Goal: Task Accomplishment & Management: Manage account settings

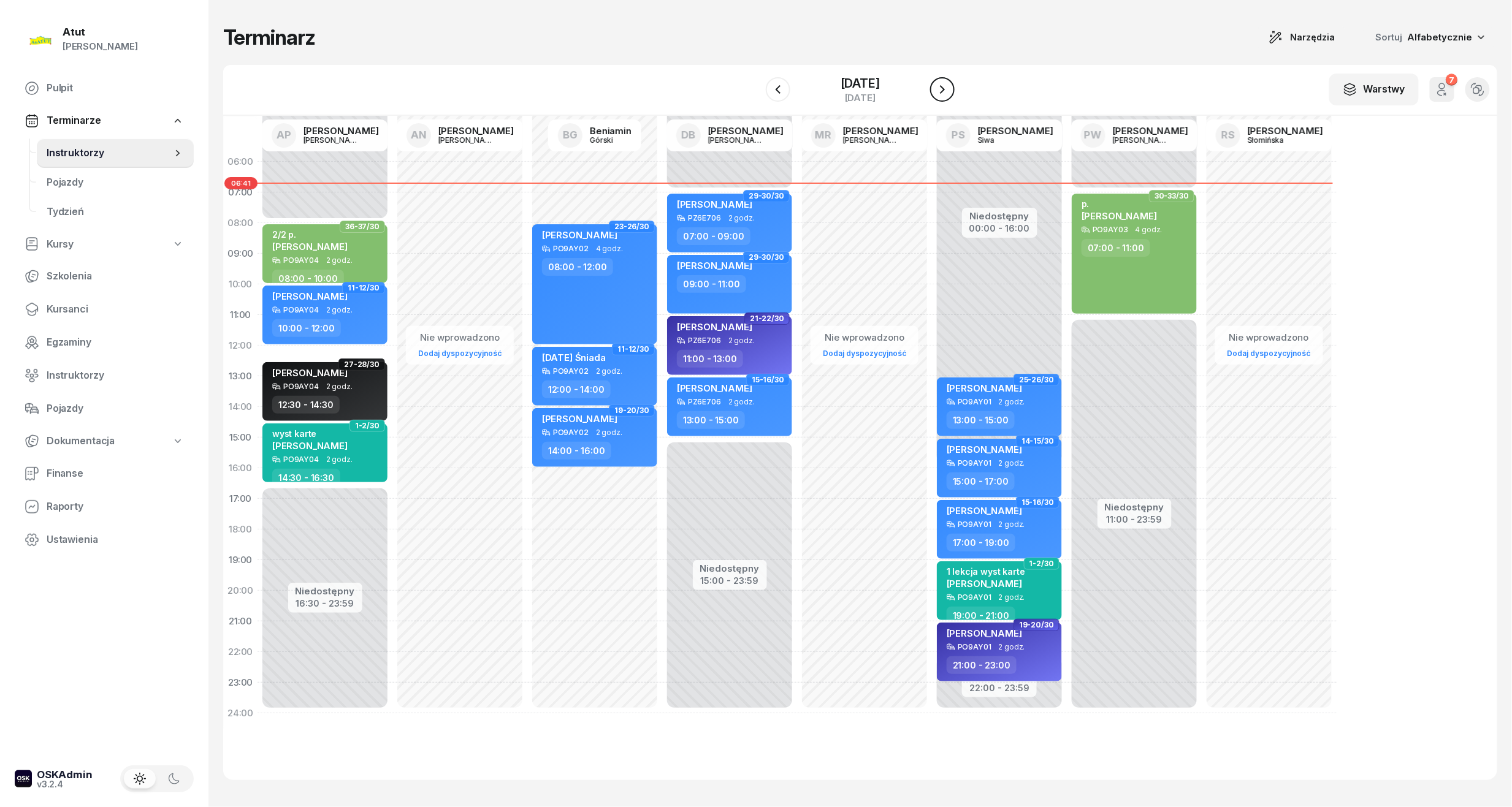
click at [950, 89] on icon "button" at bounding box center [942, 89] width 15 height 15
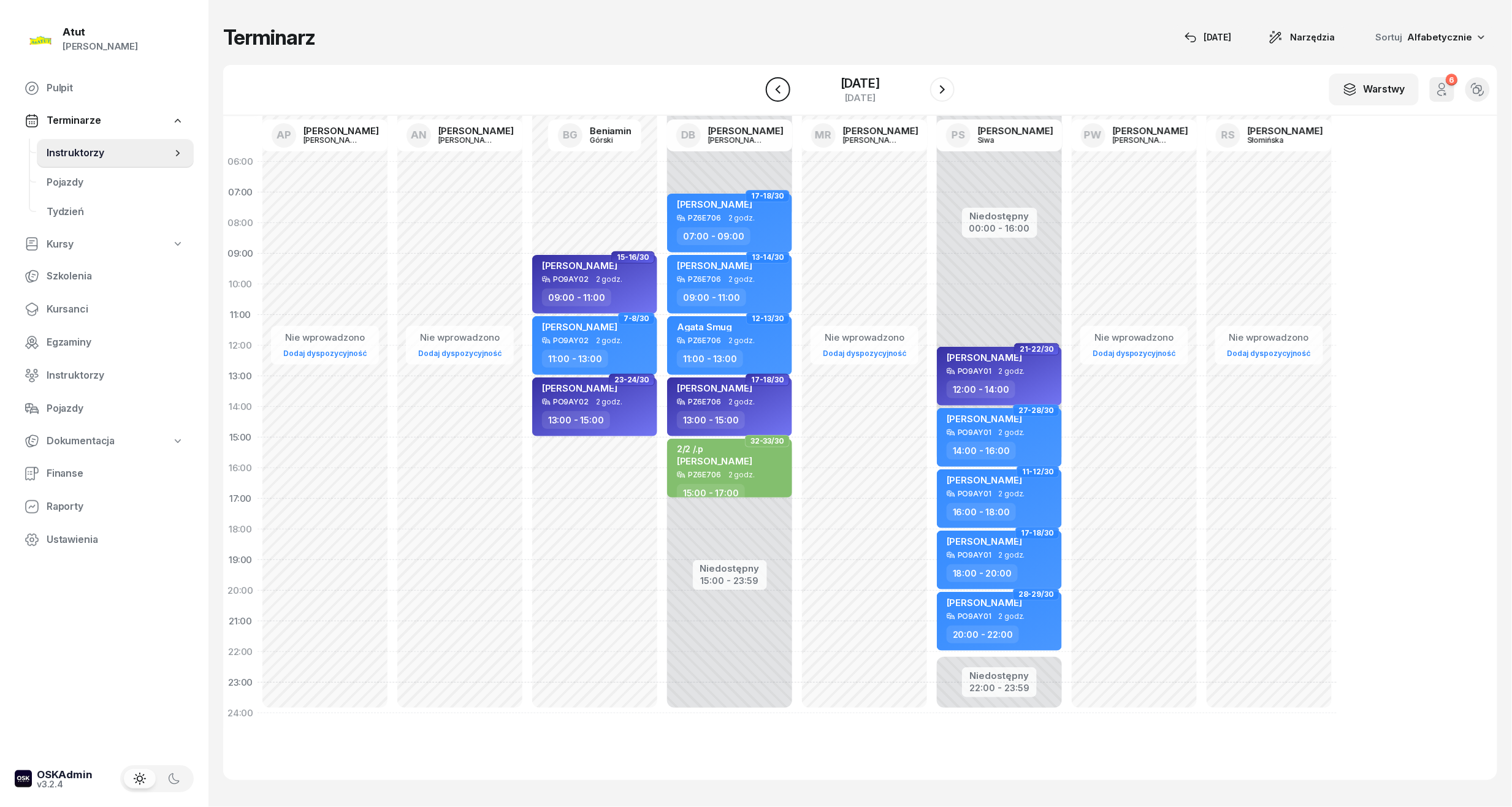
click at [771, 89] on icon "button" at bounding box center [778, 89] width 15 height 15
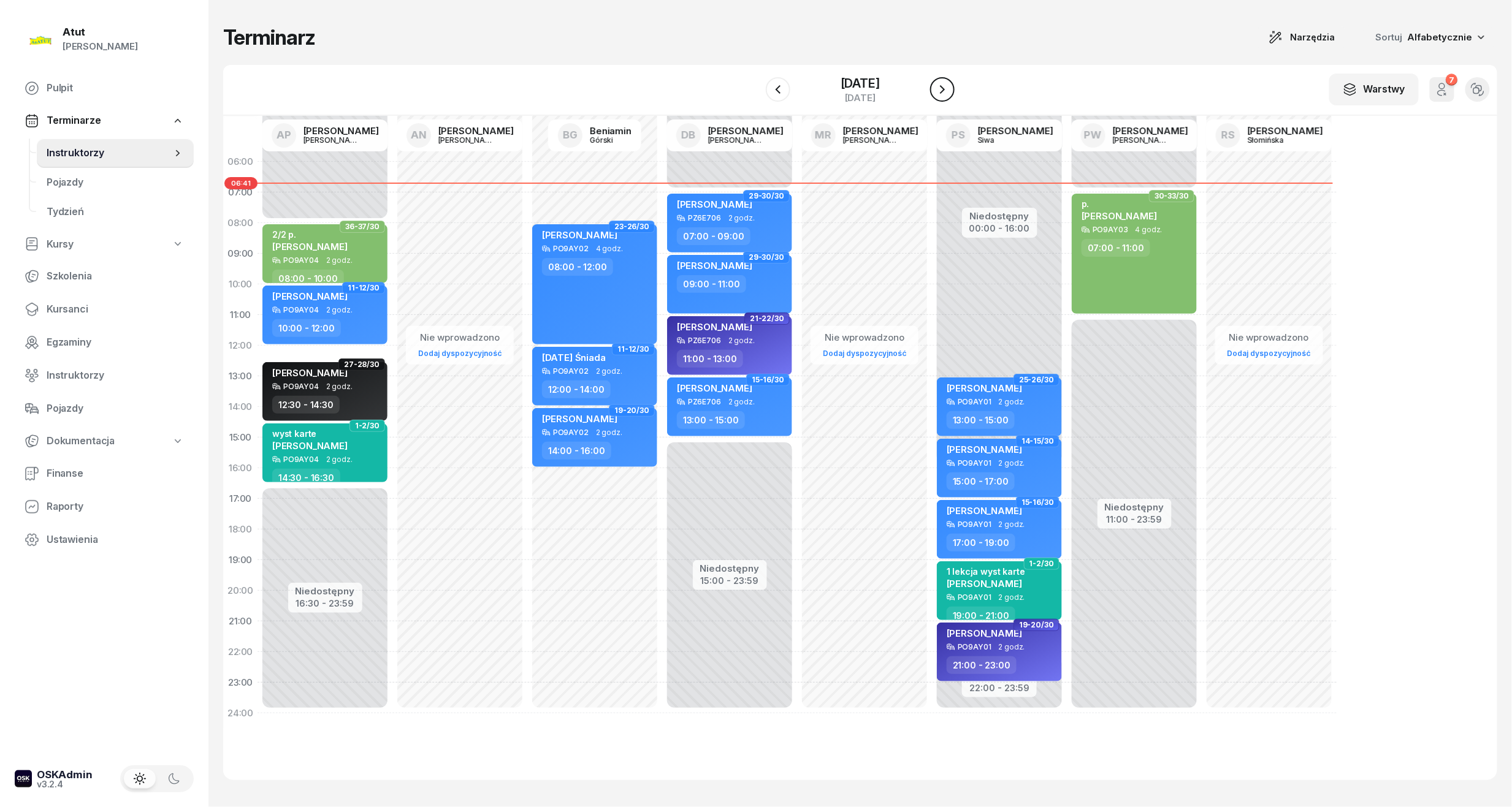
click at [948, 86] on icon "button" at bounding box center [942, 89] width 15 height 15
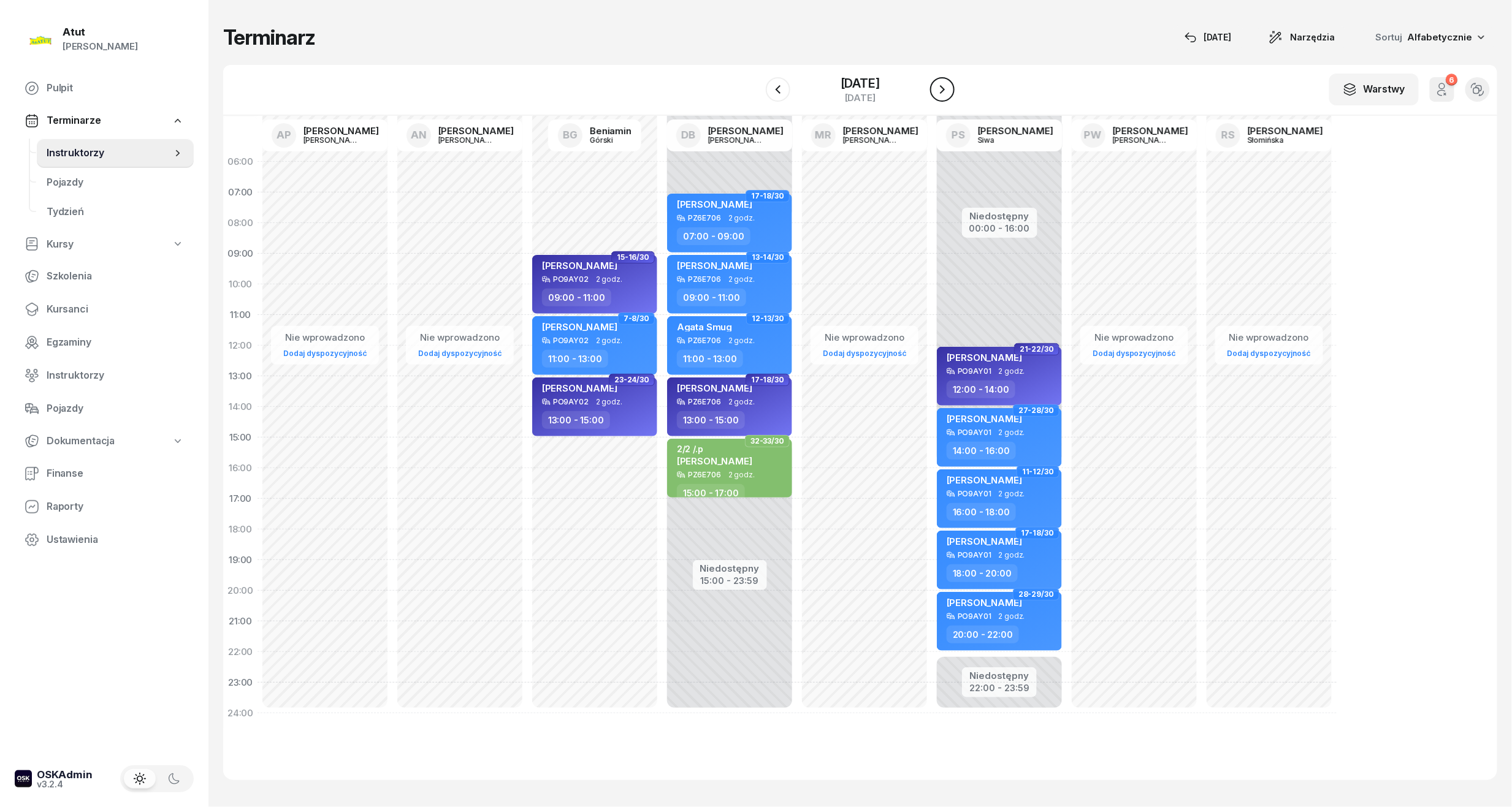
click at [948, 86] on icon "button" at bounding box center [942, 89] width 15 height 15
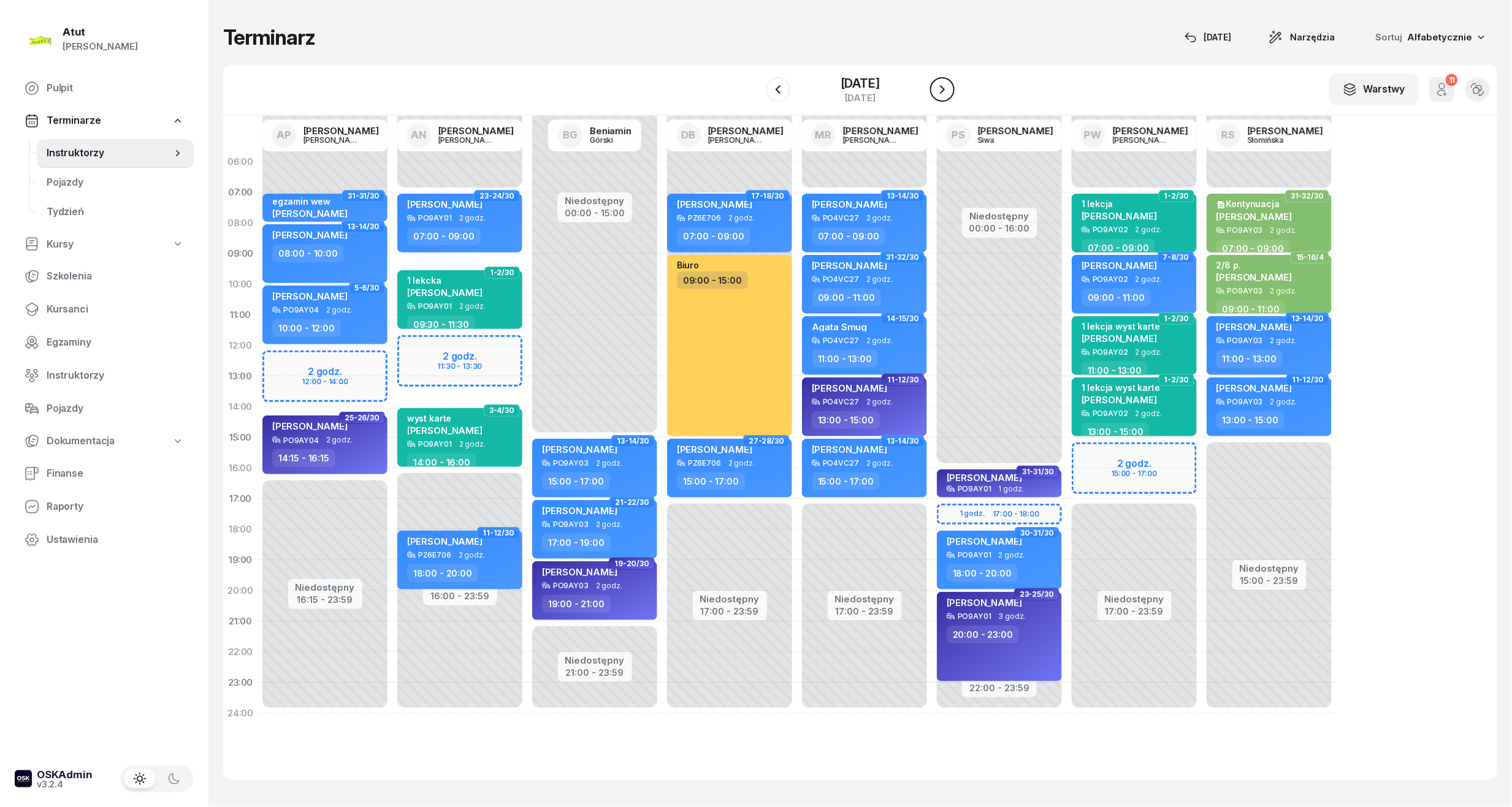
click at [948, 86] on icon "button" at bounding box center [942, 89] width 15 height 15
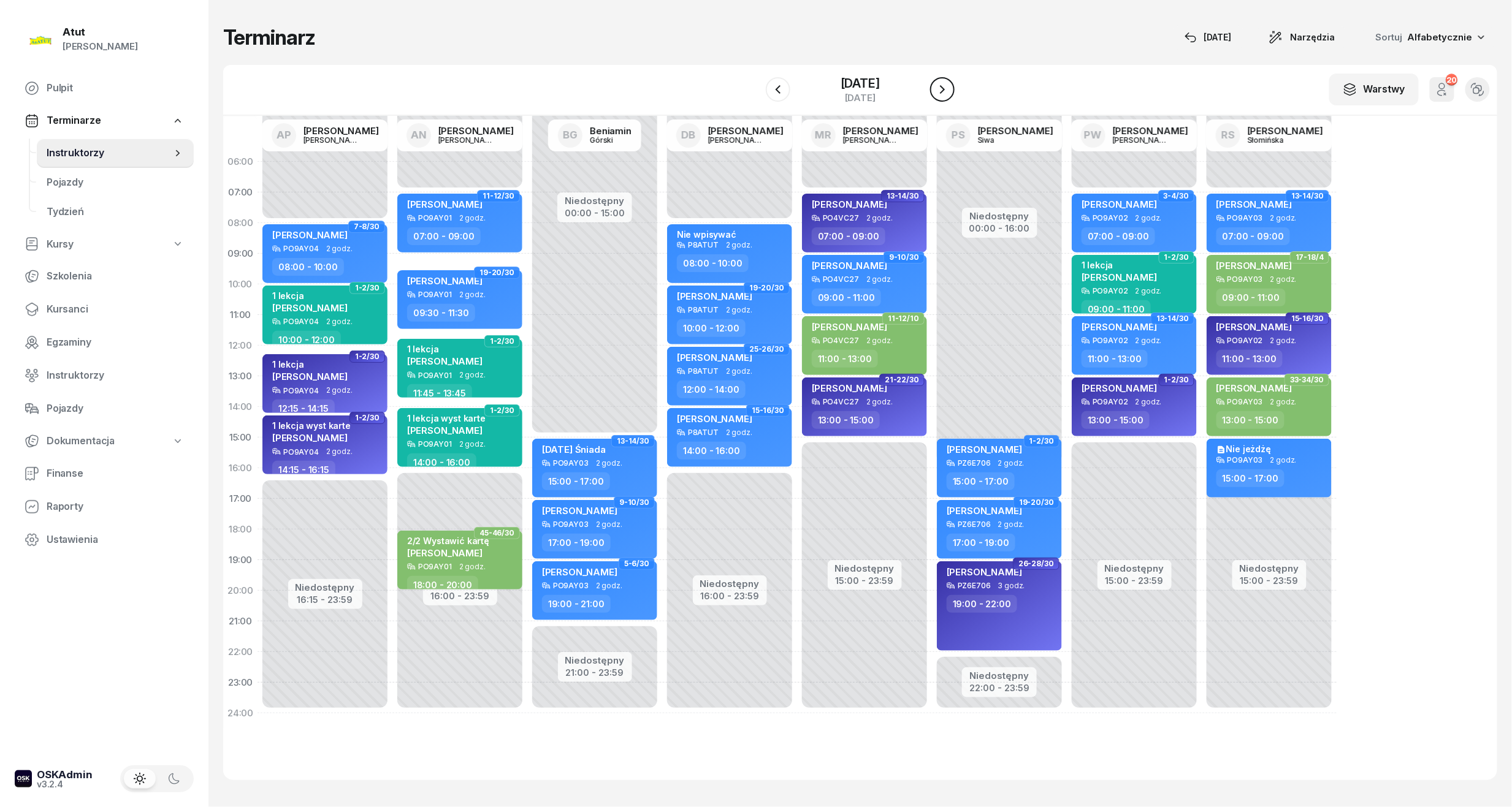
click at [948, 86] on icon "button" at bounding box center [942, 89] width 15 height 15
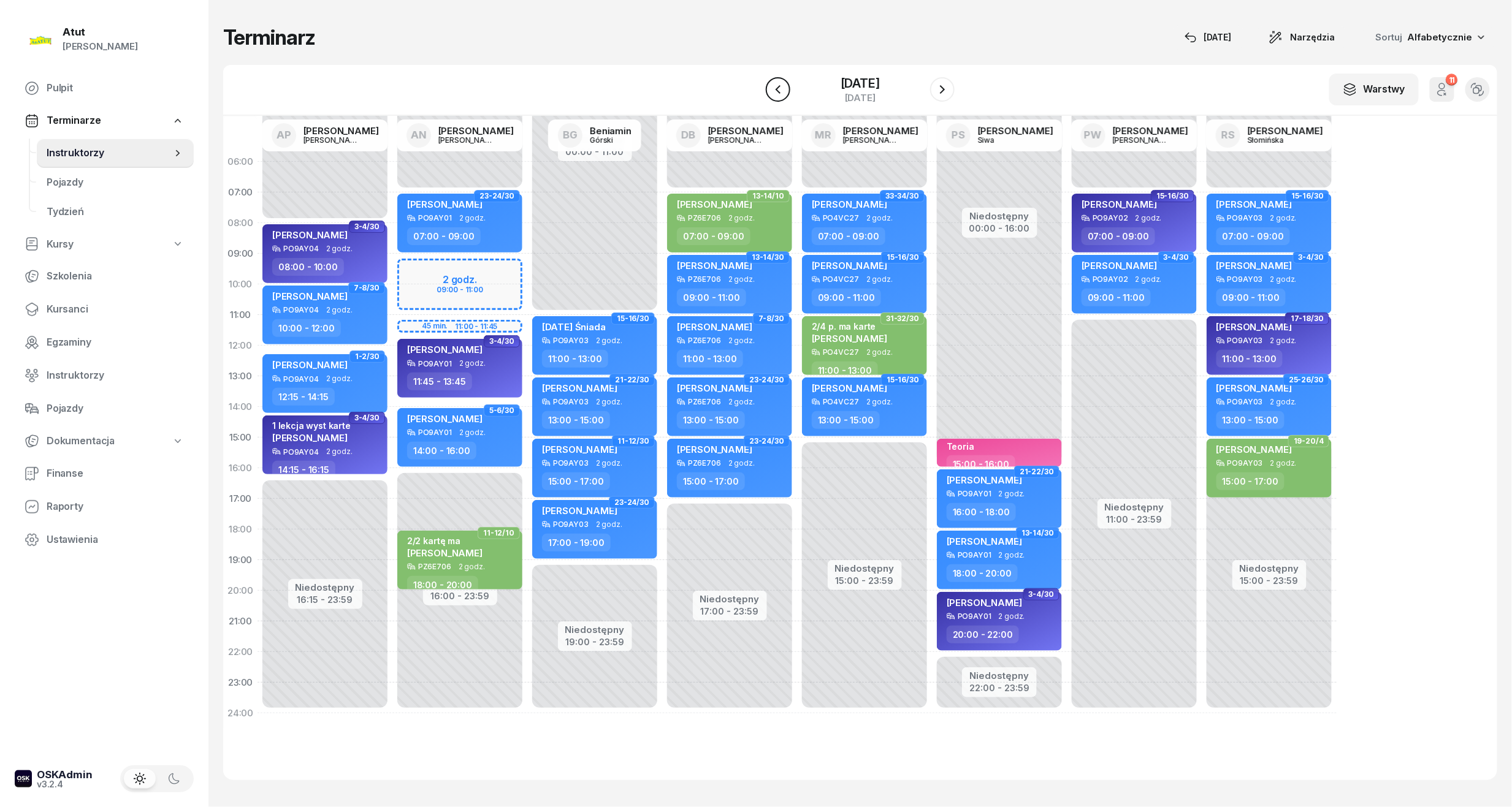
click at [783, 93] on icon "button" at bounding box center [778, 89] width 15 height 15
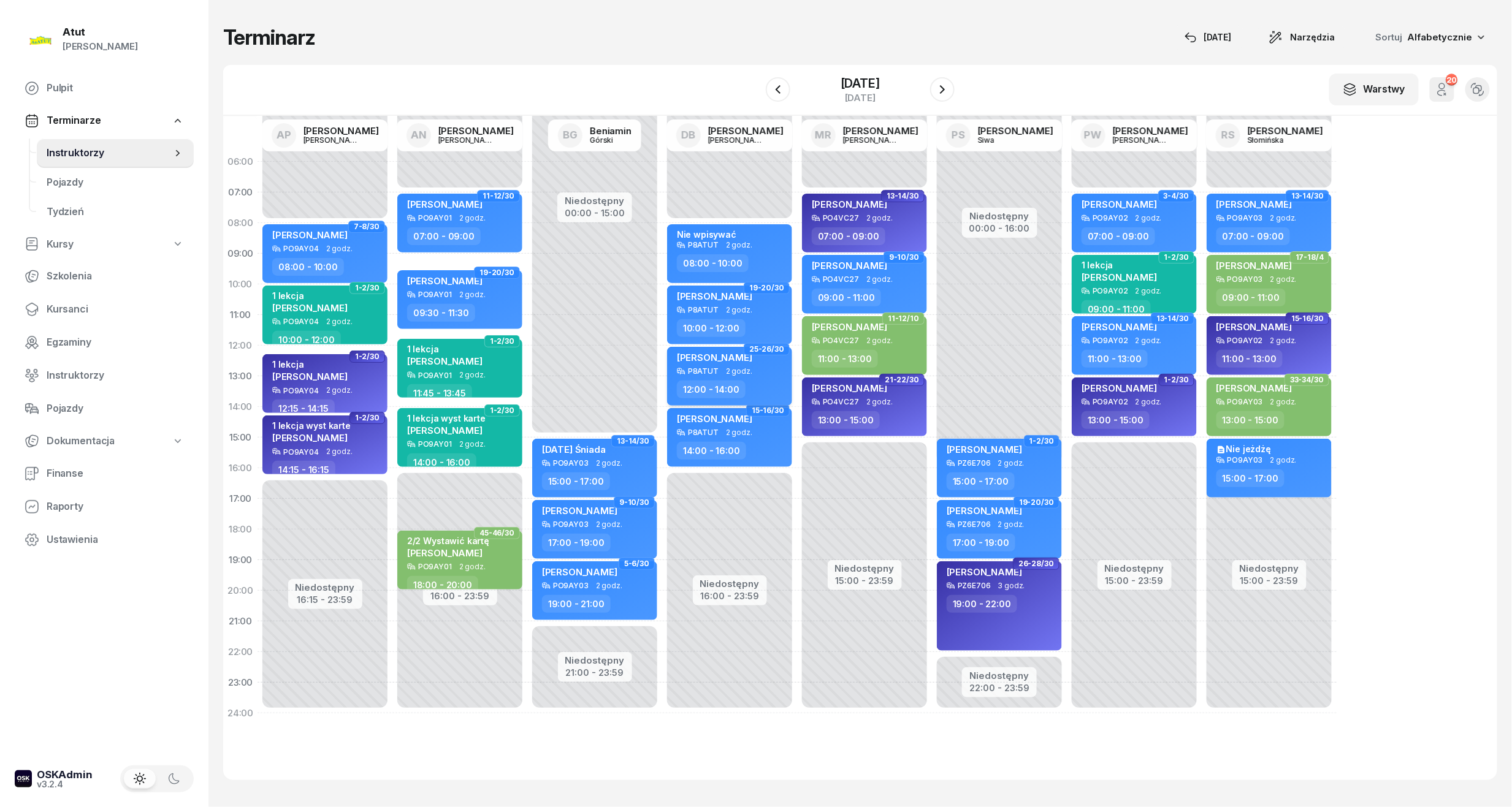
click at [699, 352] on span "[PERSON_NAME]" at bounding box center [715, 358] width 76 height 12
select select "12"
select select "14"
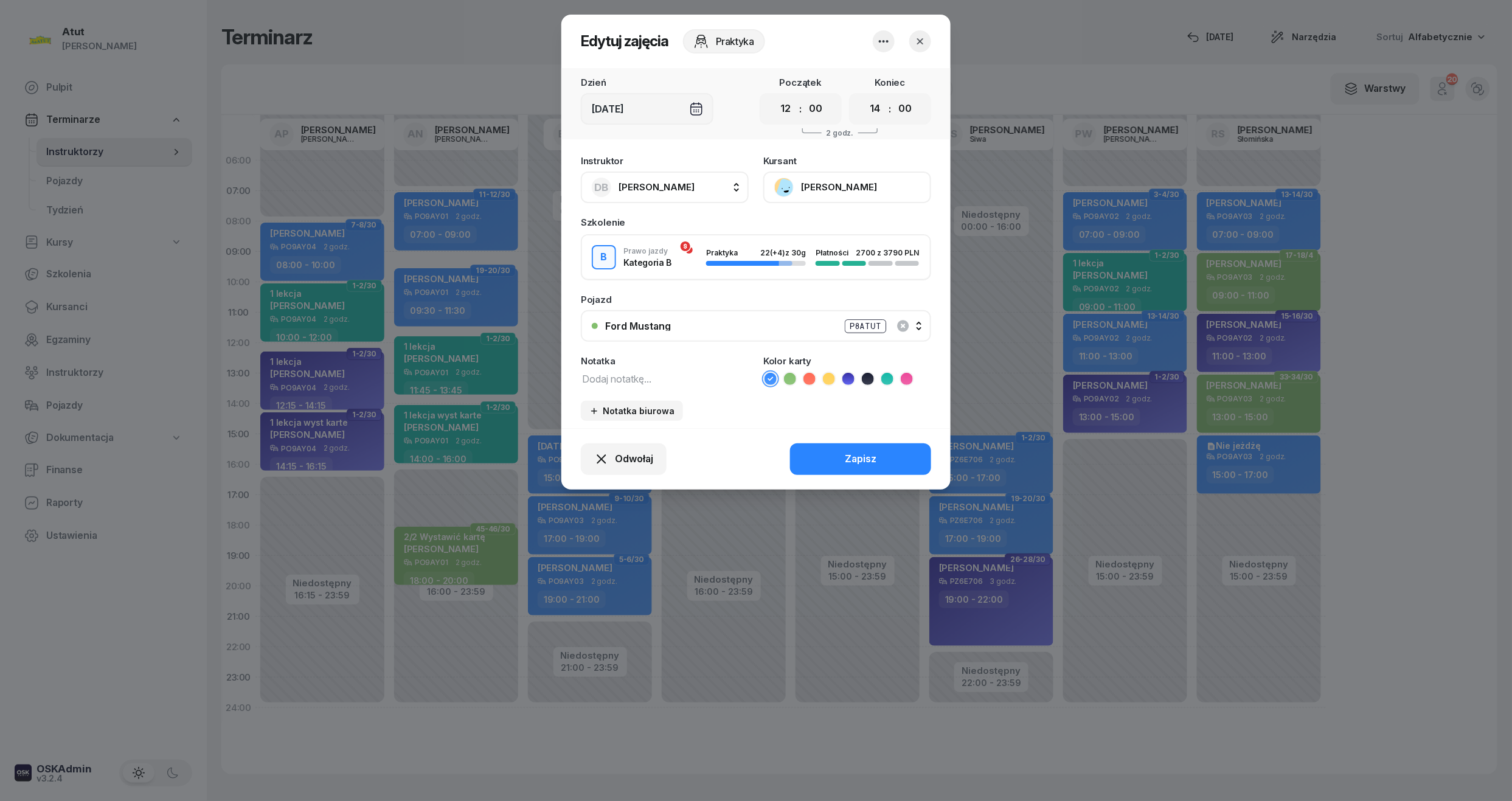
click at [812, 182] on button "[PERSON_NAME]" at bounding box center [847, 187] width 168 height 31
click at [789, 231] on div "Otwórz profil" at bounding box center [802, 228] width 59 height 16
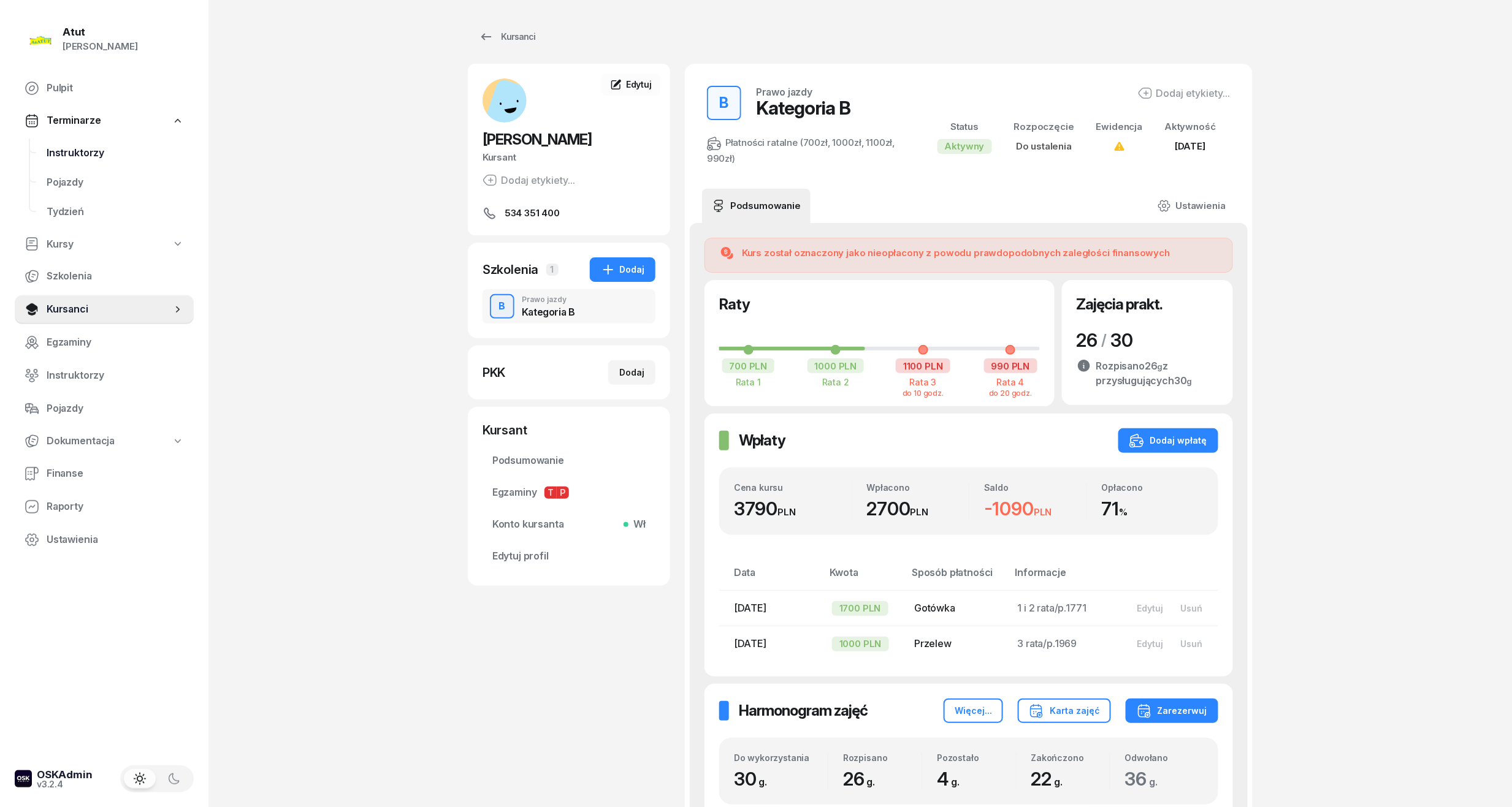
click at [43, 140] on link "Instruktorzy" at bounding box center [115, 153] width 157 height 29
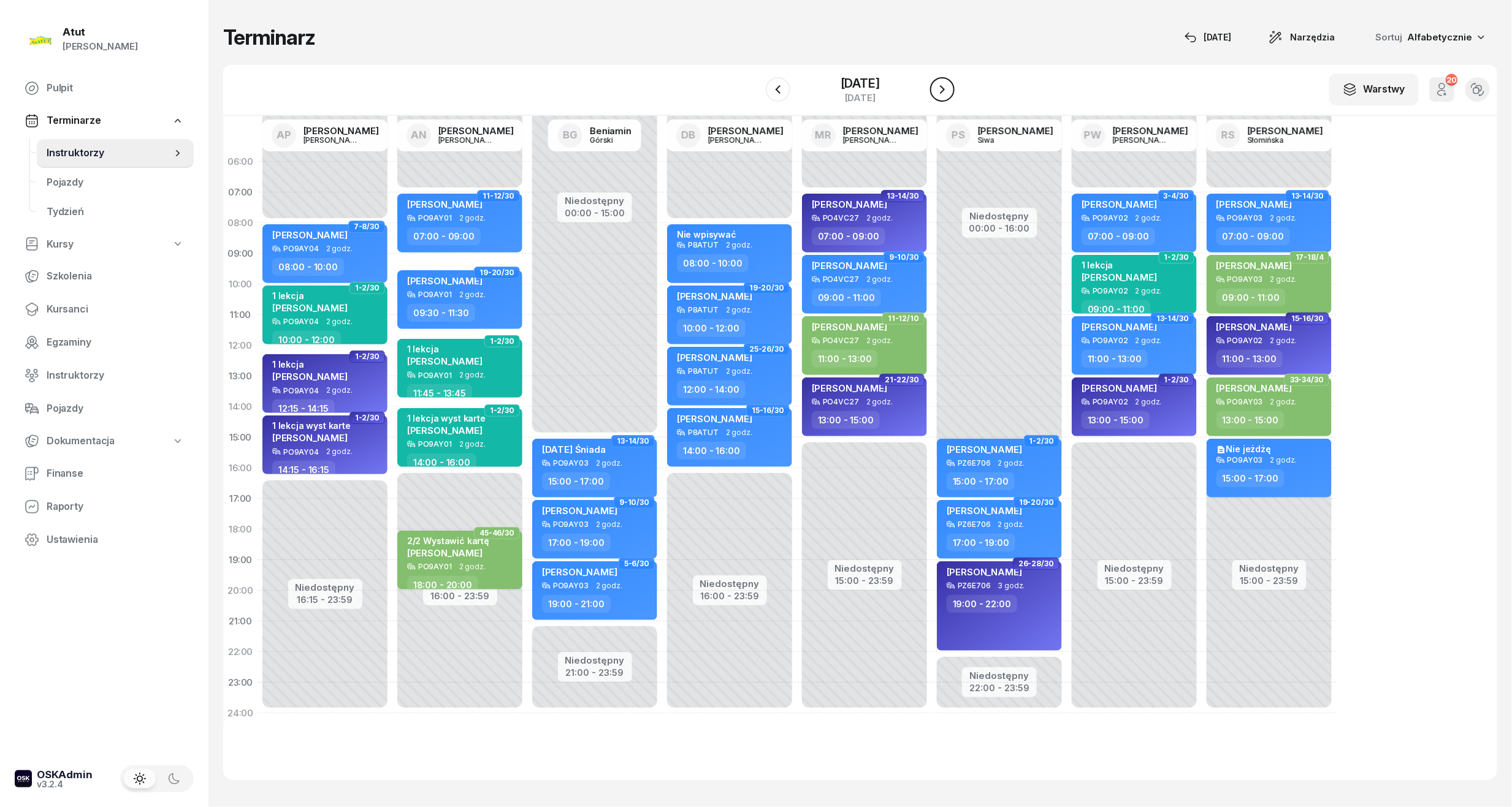
click at [942, 84] on icon "button" at bounding box center [942, 89] width 15 height 15
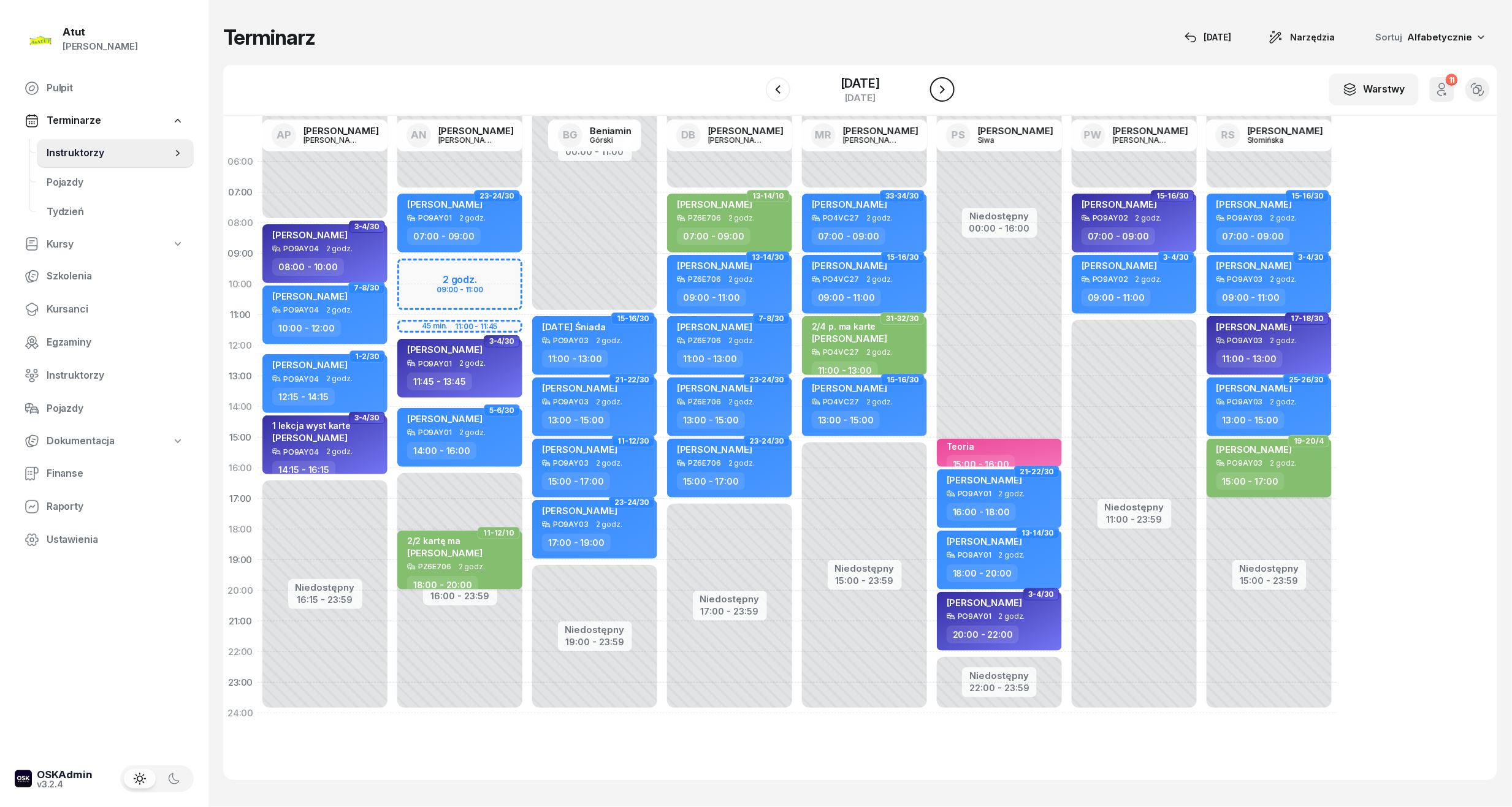
click at [942, 84] on icon "button" at bounding box center [942, 89] width 15 height 15
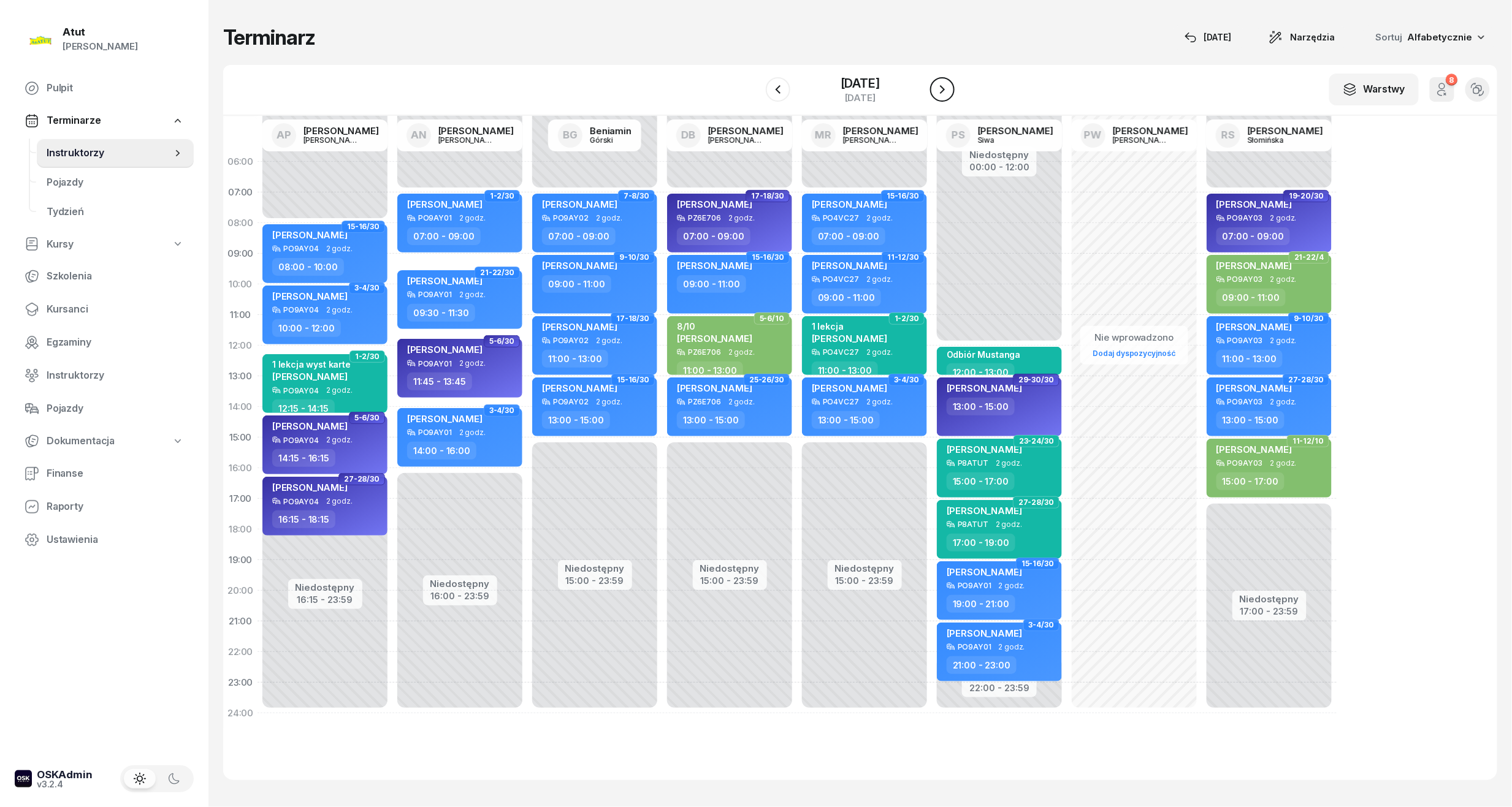
click at [942, 84] on icon "button" at bounding box center [942, 89] width 15 height 15
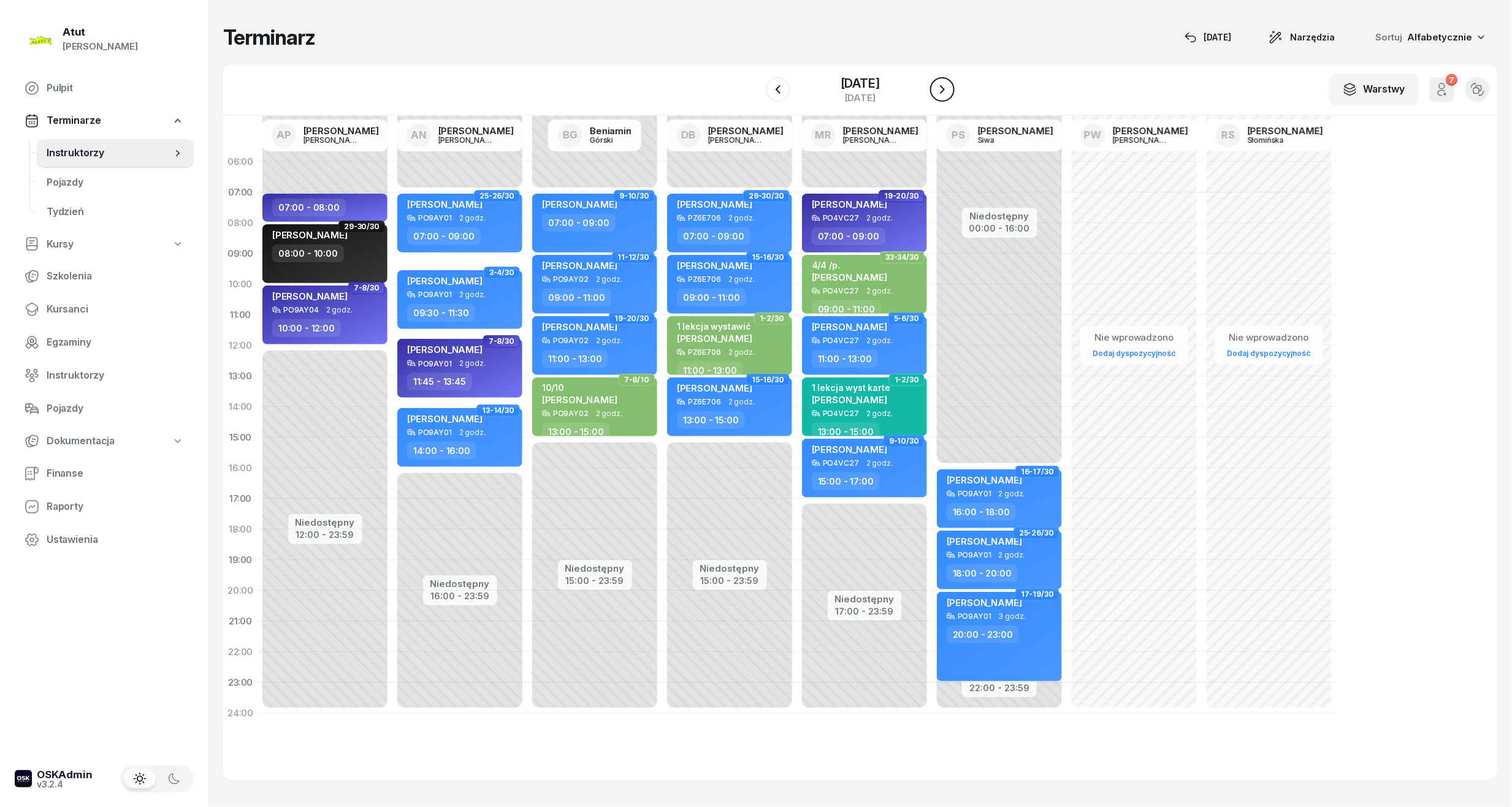
click at [942, 84] on icon "button" at bounding box center [942, 89] width 15 height 15
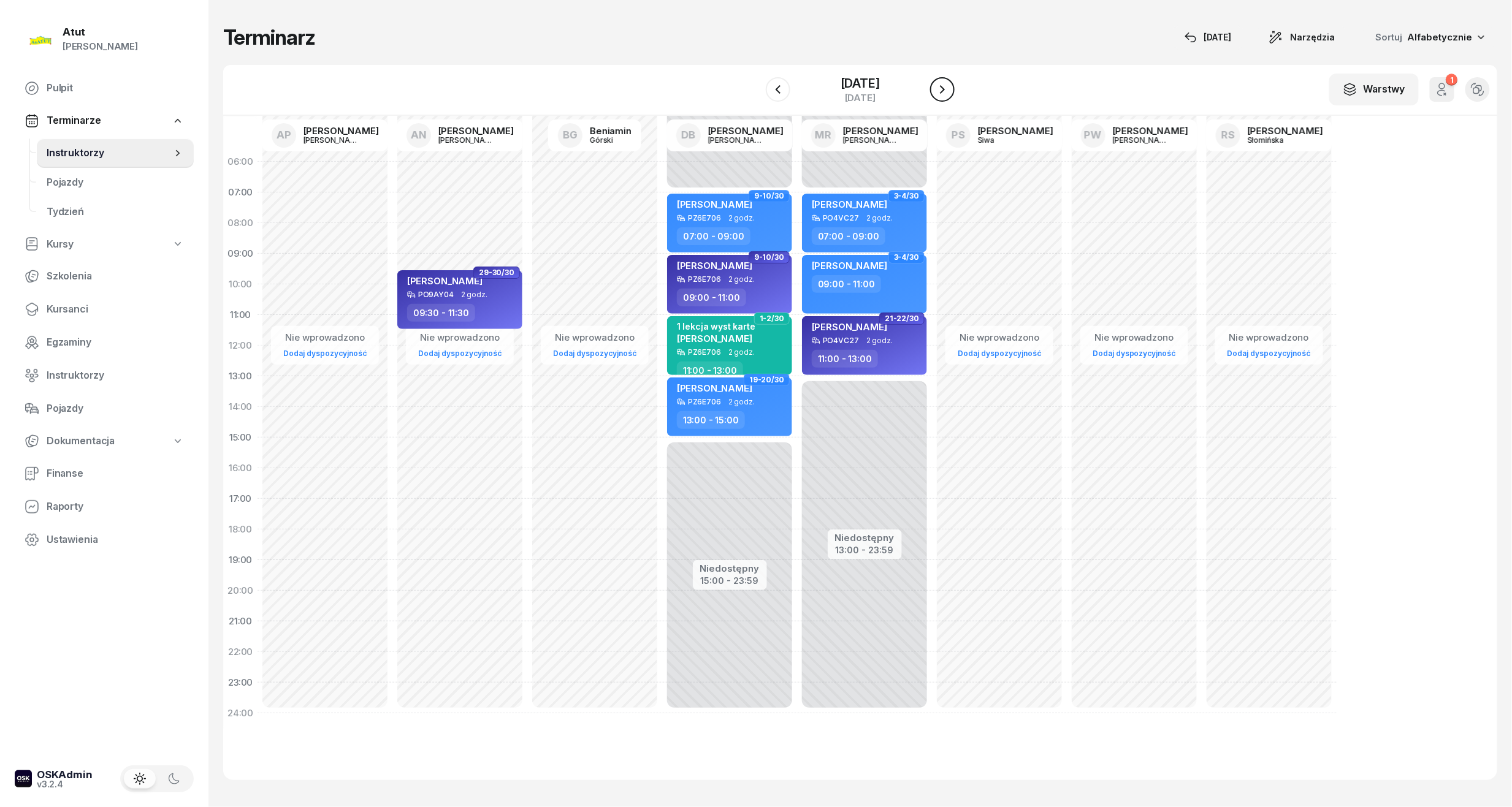
click at [942, 84] on icon "button" at bounding box center [942, 89] width 15 height 15
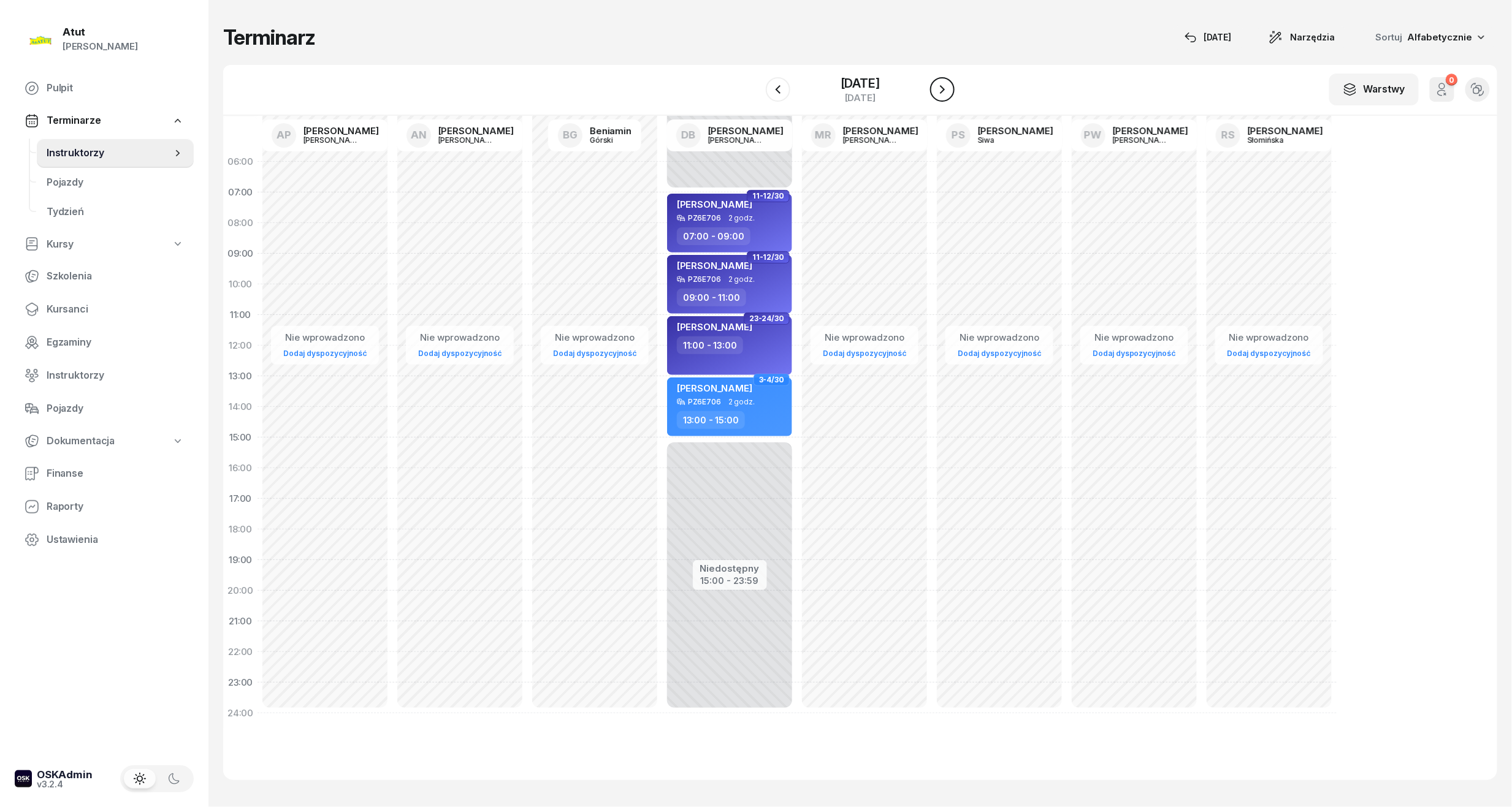
click at [942, 84] on icon "button" at bounding box center [942, 89] width 15 height 15
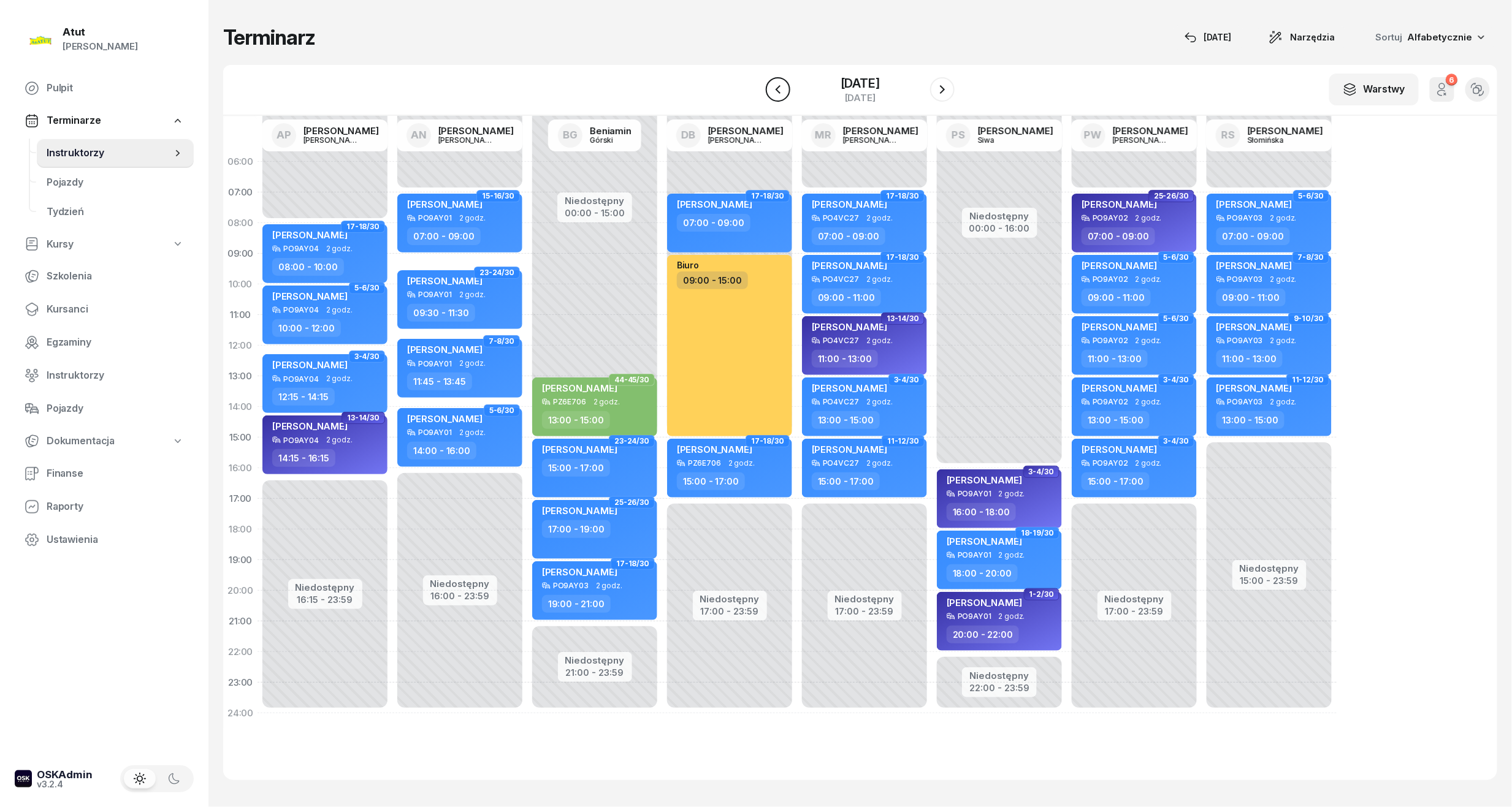
click at [780, 90] on icon "button" at bounding box center [778, 89] width 15 height 15
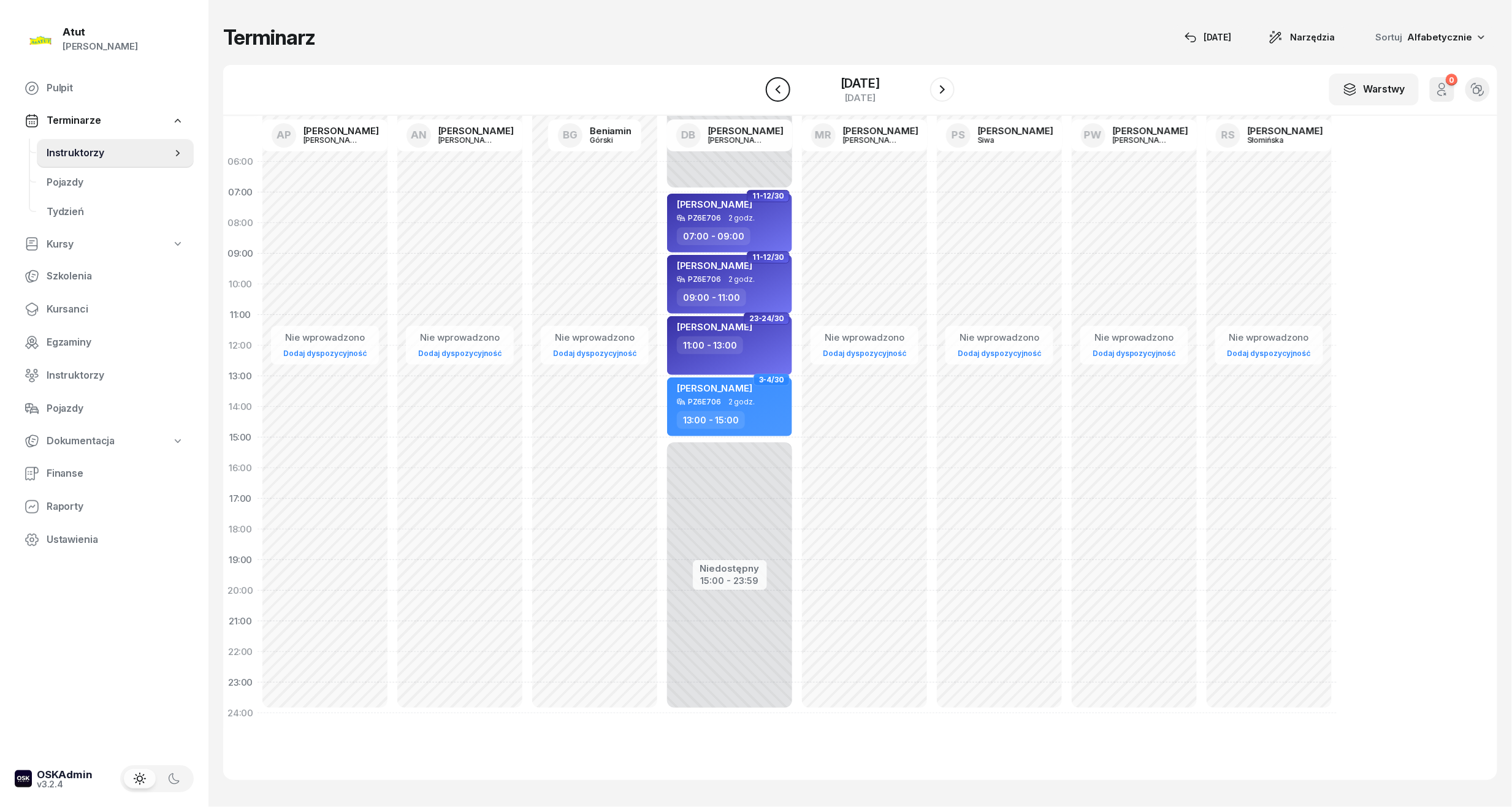
click at [780, 90] on icon "button" at bounding box center [778, 89] width 15 height 15
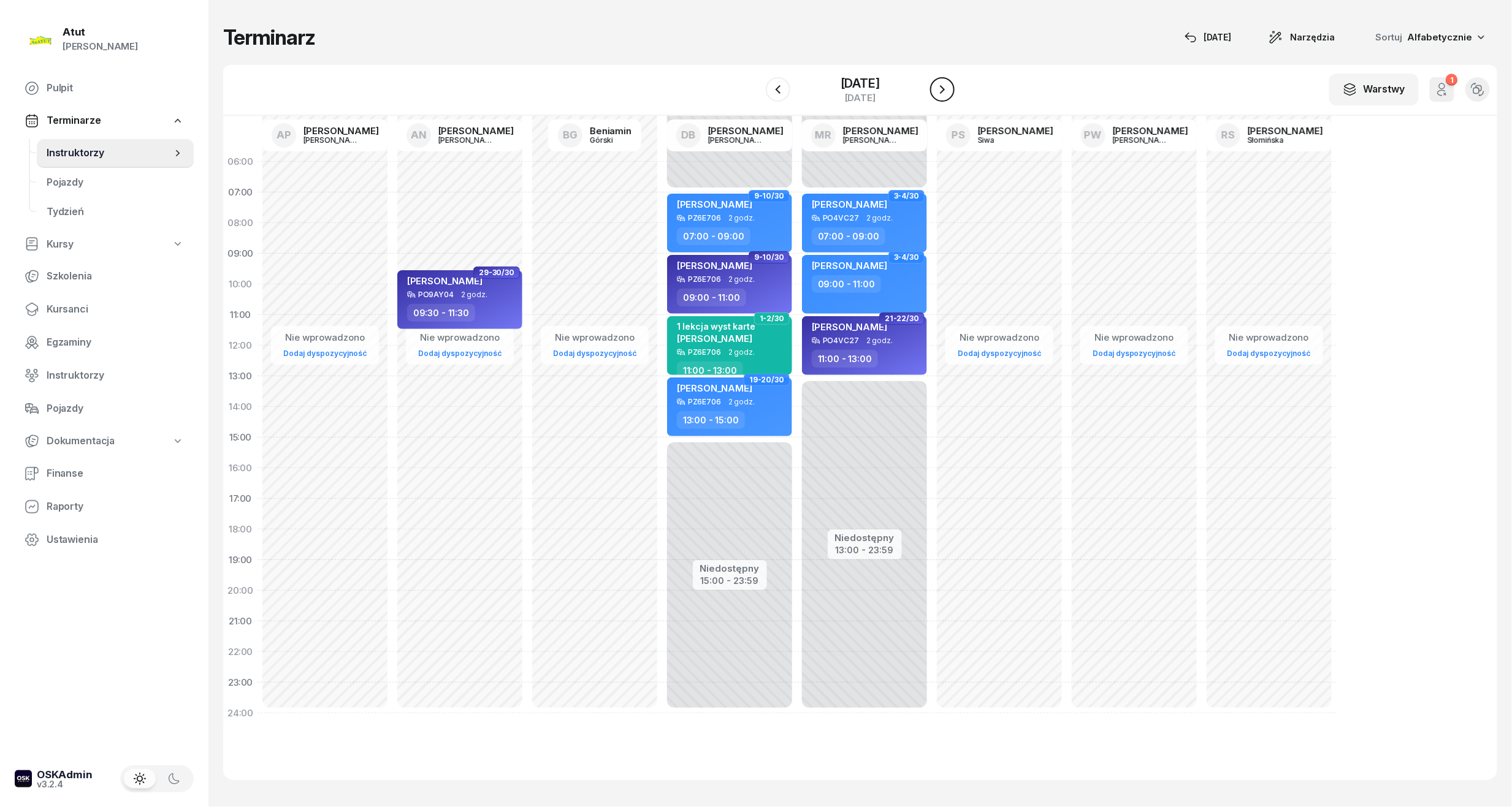
click at [936, 88] on icon "button" at bounding box center [942, 89] width 15 height 15
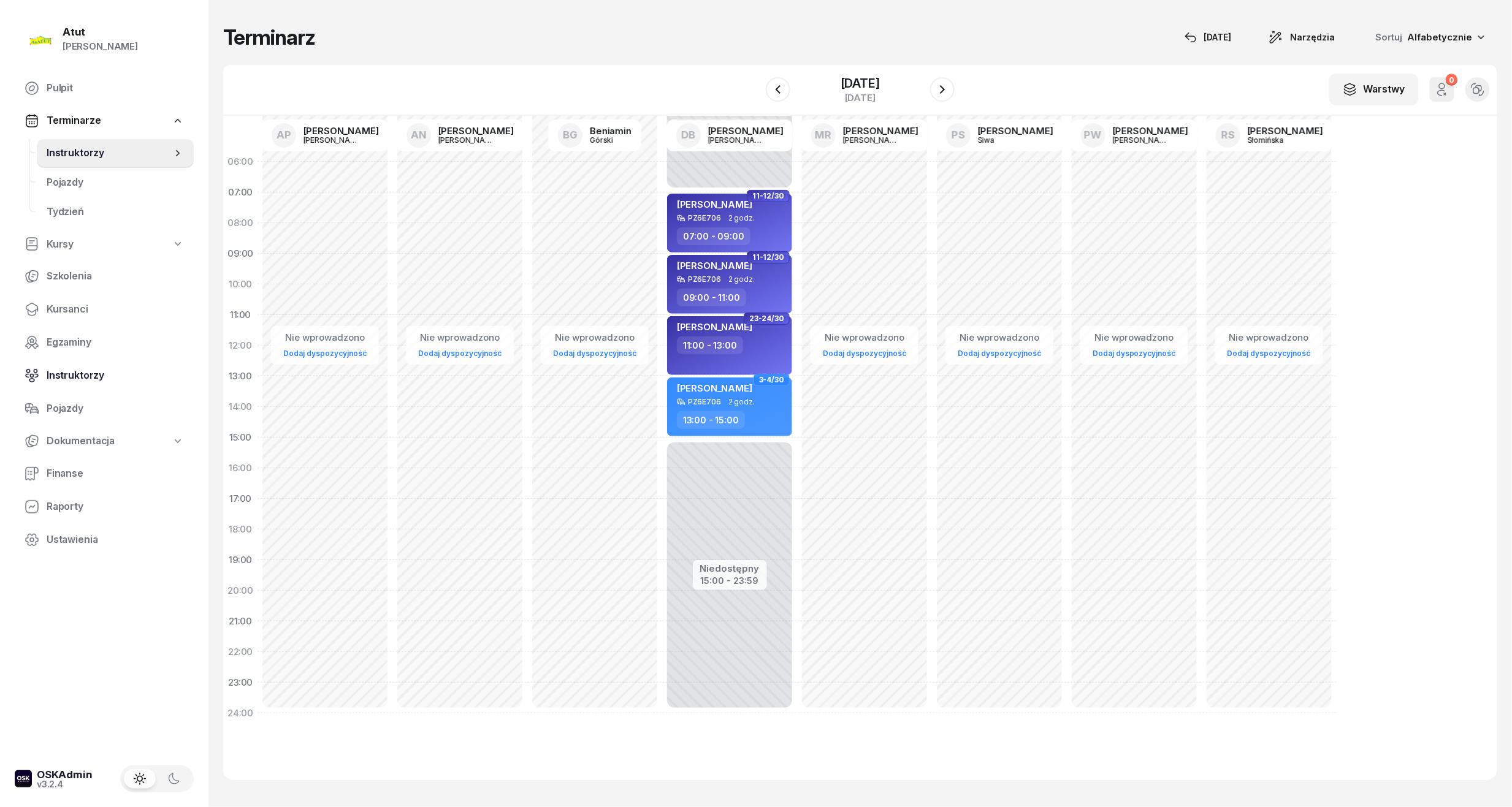
click at [67, 373] on span "Instruktorzy" at bounding box center [115, 375] width 138 height 16
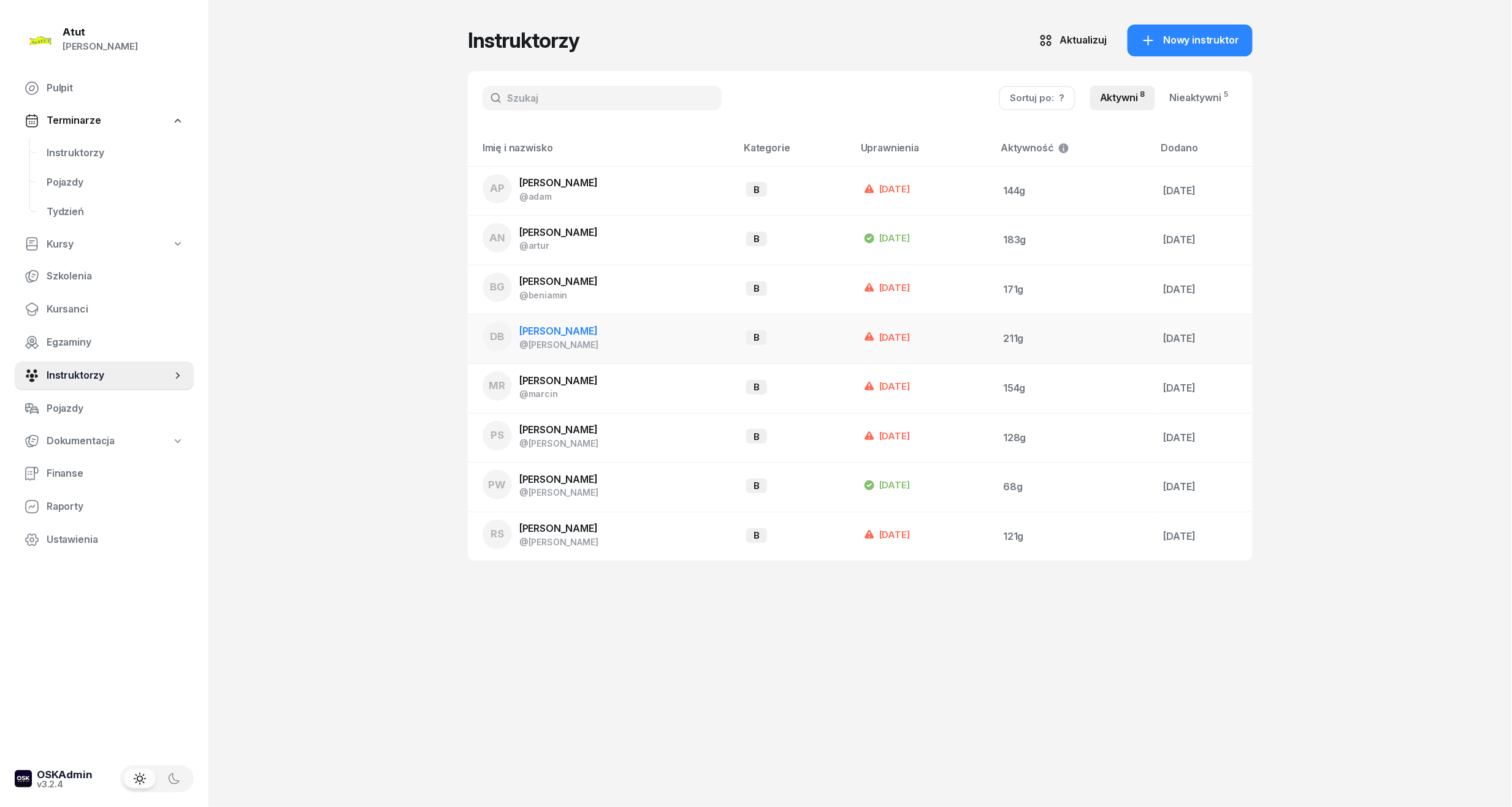
click at [559, 332] on span "[PERSON_NAME]" at bounding box center [559, 331] width 79 height 12
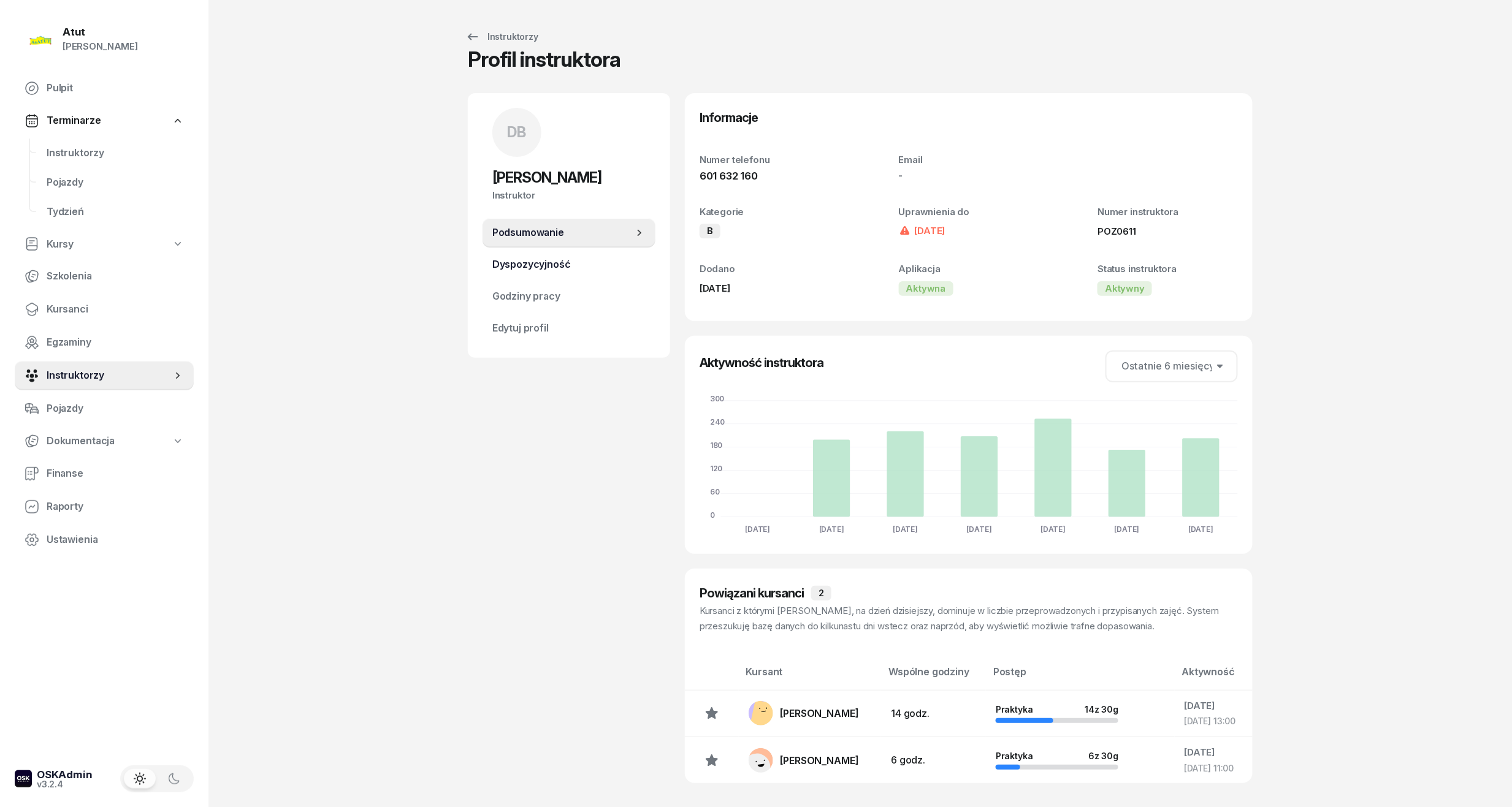
click at [555, 265] on span "Dyspozycyjność" at bounding box center [569, 265] width 153 height 16
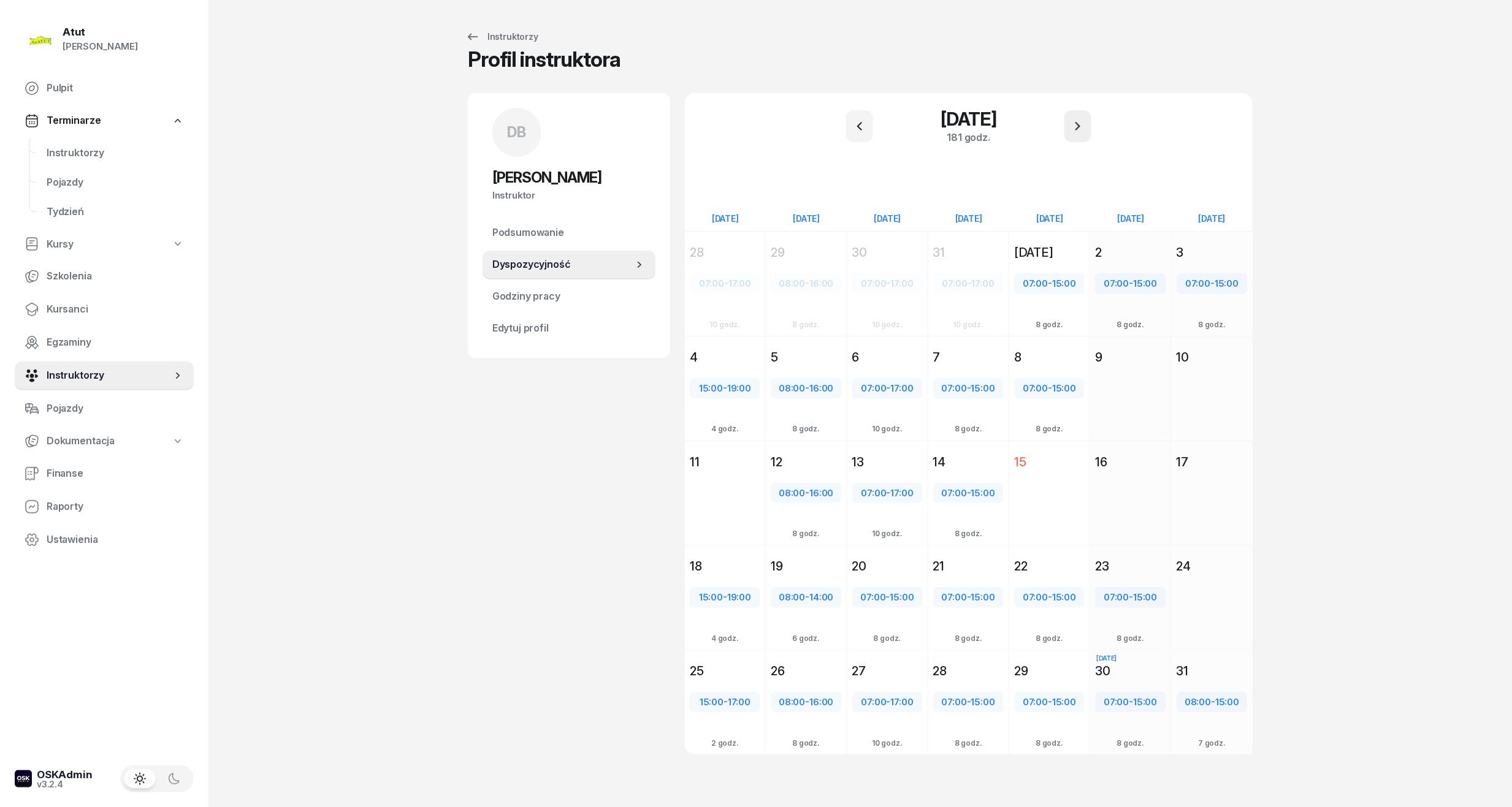
click at [1080, 130] on icon "button" at bounding box center [1078, 126] width 15 height 15
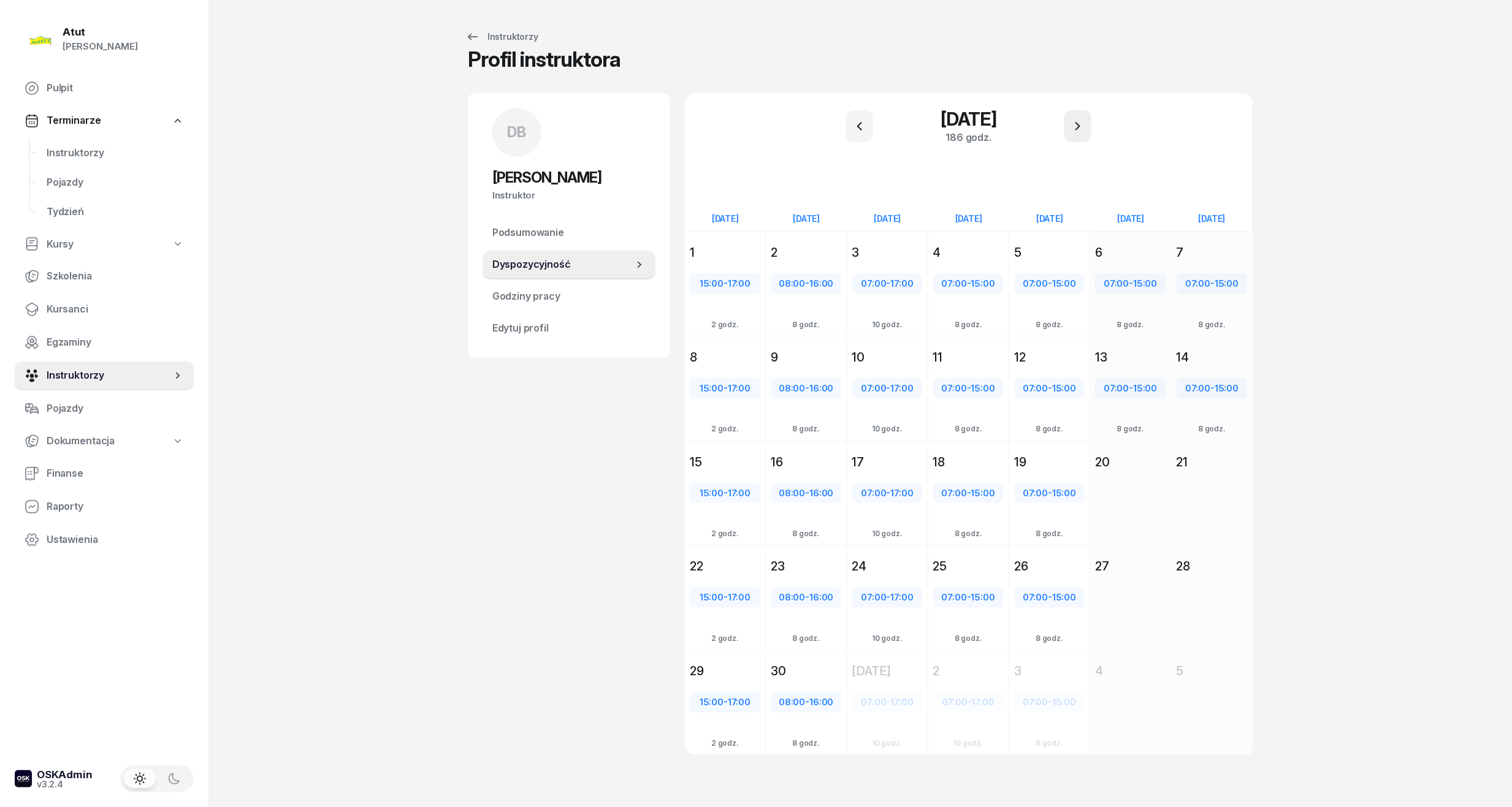
click at [1080, 130] on icon "button" at bounding box center [1078, 126] width 15 height 15
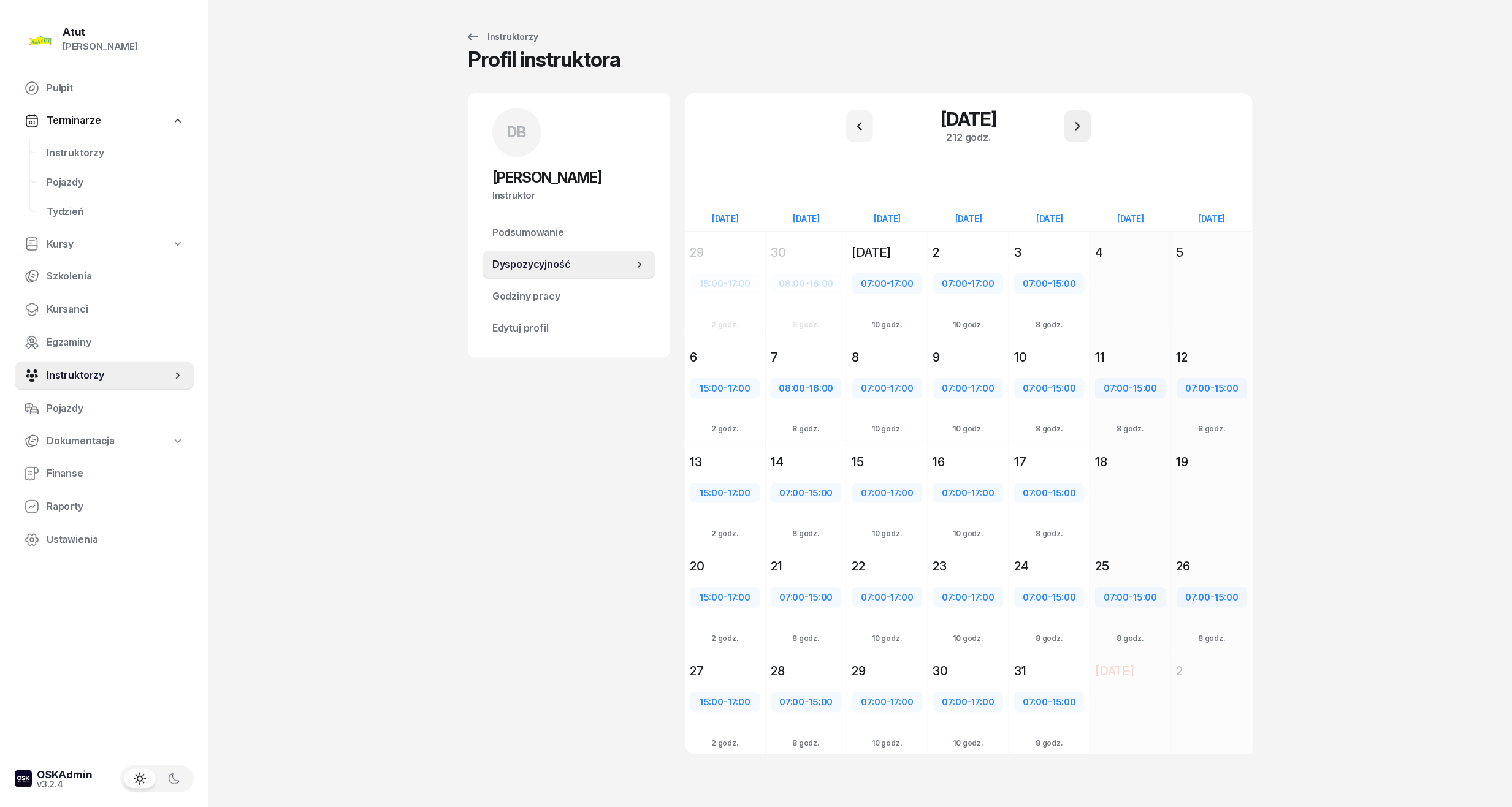
click at [1080, 130] on icon "button" at bounding box center [1078, 126] width 15 height 15
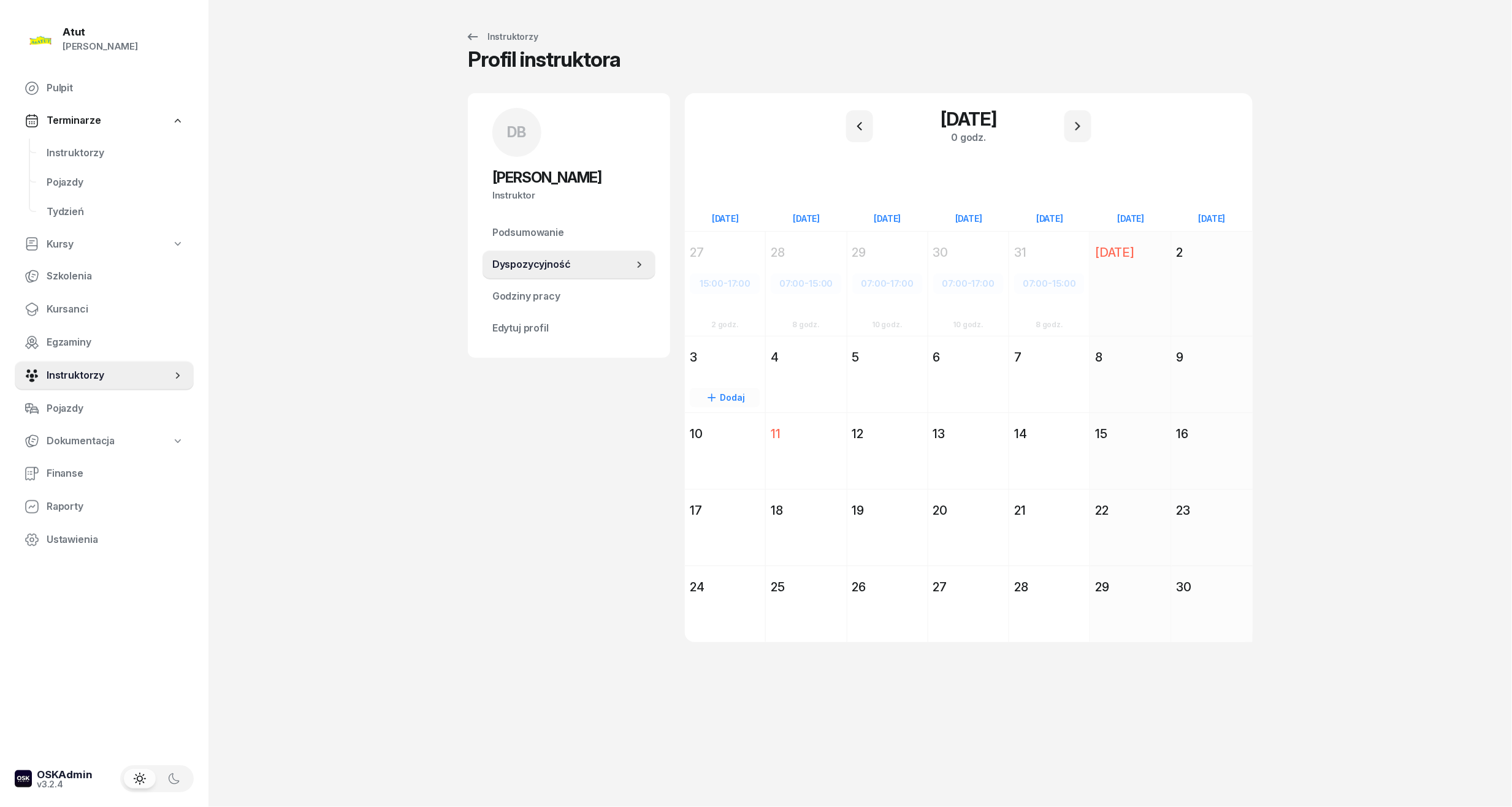
click at [732, 373] on div "Dodaj" at bounding box center [725, 396] width 80 height 56
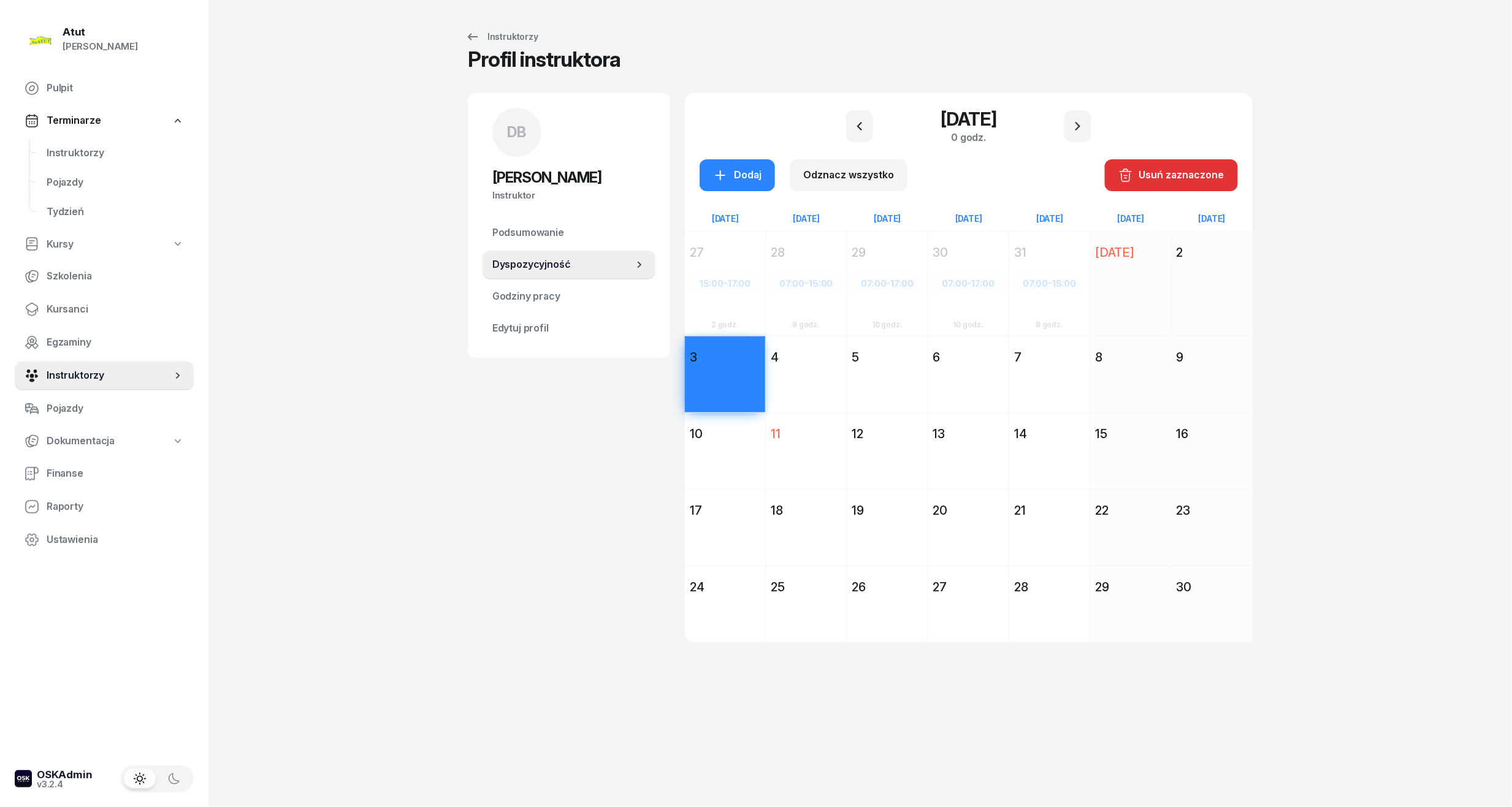
click at [724, 459] on div "Dodaj" at bounding box center [725, 473] width 80 height 56
click at [725, 516] on div "17" at bounding box center [725, 510] width 70 height 17
click at [730, 592] on div "24" at bounding box center [725, 587] width 70 height 17
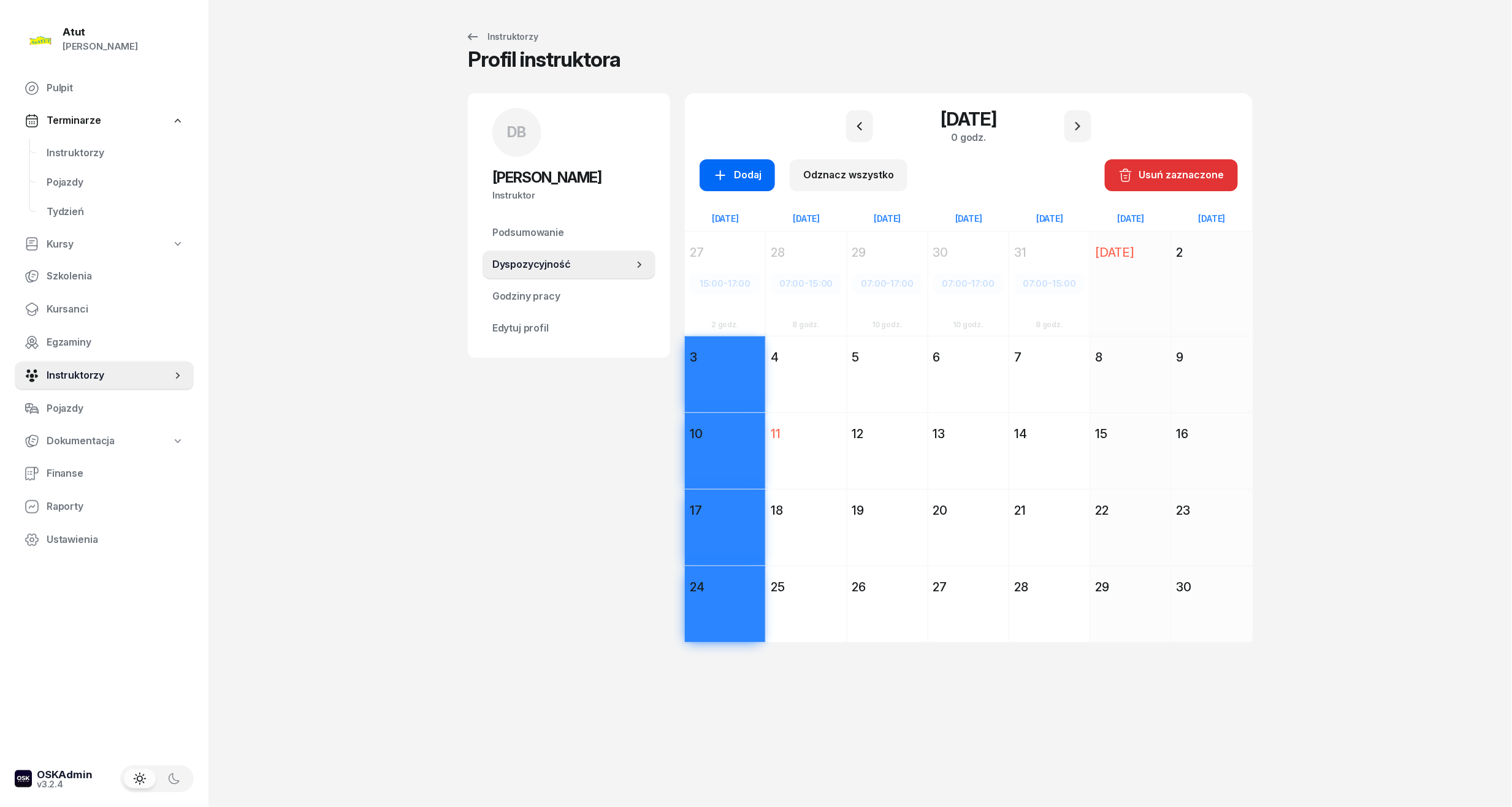
click at [741, 174] on div "Dodaj" at bounding box center [737, 175] width 49 height 16
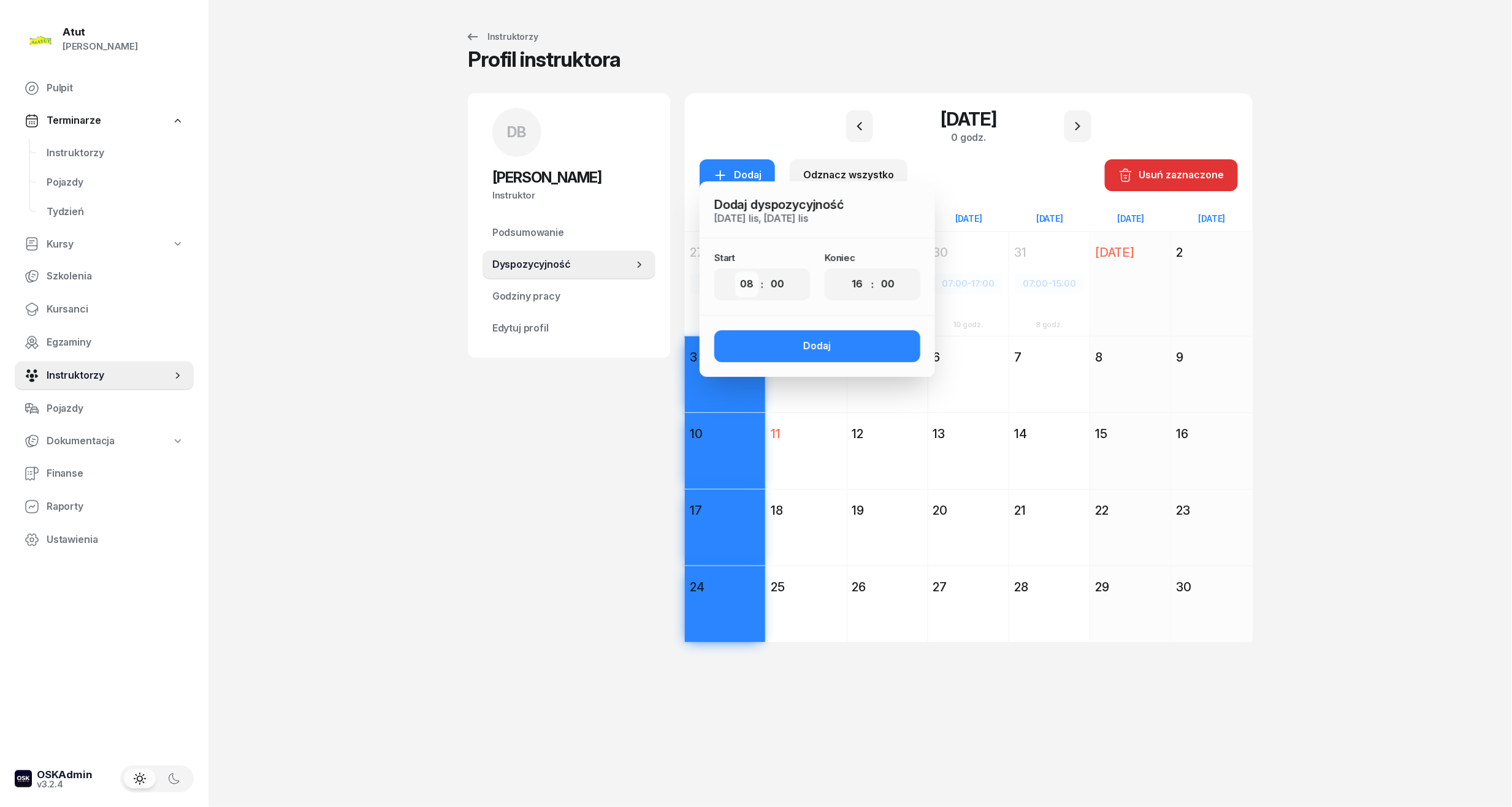
click at [745, 293] on select "00 01 02 03 04 05 06 07 08 09 10 11 12 13 14 15 16 17 18 19 20 21 22 23" at bounding box center [747, 284] width 23 height 25
select select "15"
click at [736, 272] on select "00 01 02 03 04 05 06 07 08 09 10 11 12 13 14 15 16 17 18 19 20 21 22 23" at bounding box center [747, 284] width 23 height 25
click at [861, 281] on select "00 01 02 03 04 05 06 07 08 09 10 11 12 13 14 15 16 17 18 19 20 21 22 23" at bounding box center [858, 284] width 23 height 25
select select "17"
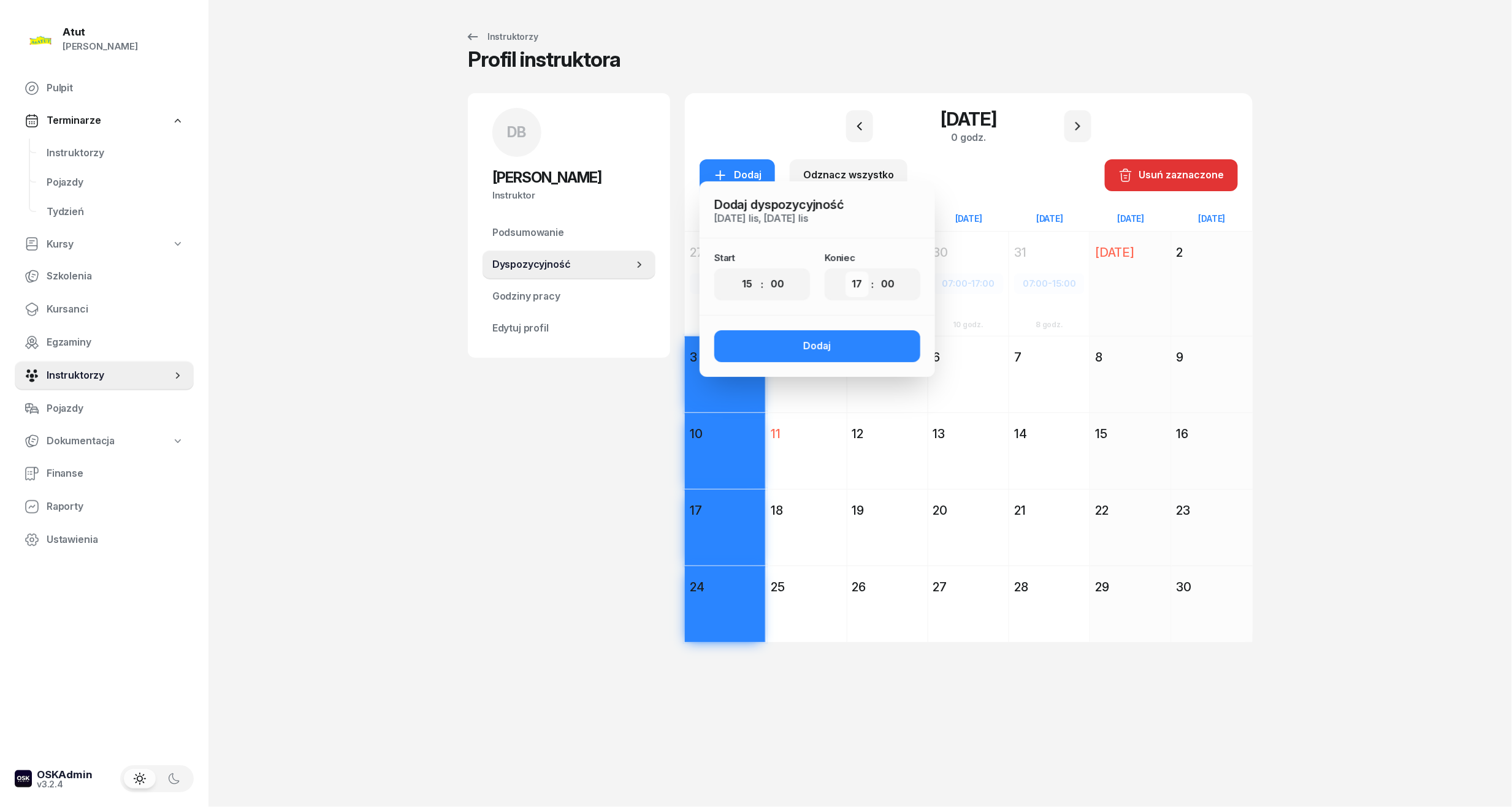
click at [846, 272] on select "00 01 02 03 04 05 06 07 08 09 10 11 12 13 14 15 16 17 18 19 20 21 22 23" at bounding box center [858, 284] width 23 height 25
click at [824, 344] on div "Dodaj" at bounding box center [818, 346] width 28 height 16
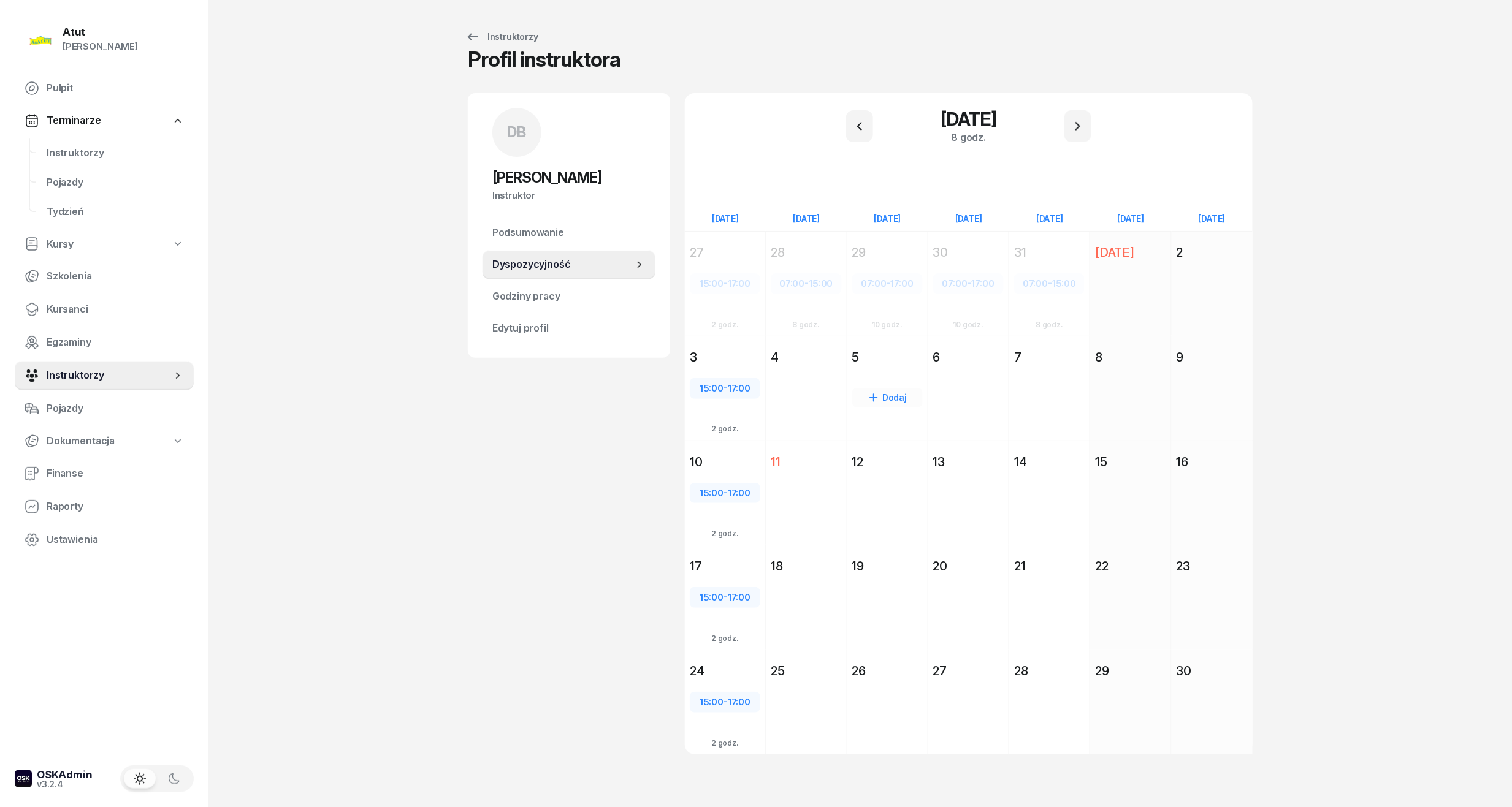
click at [878, 366] on div "5" at bounding box center [888, 357] width 80 height 22
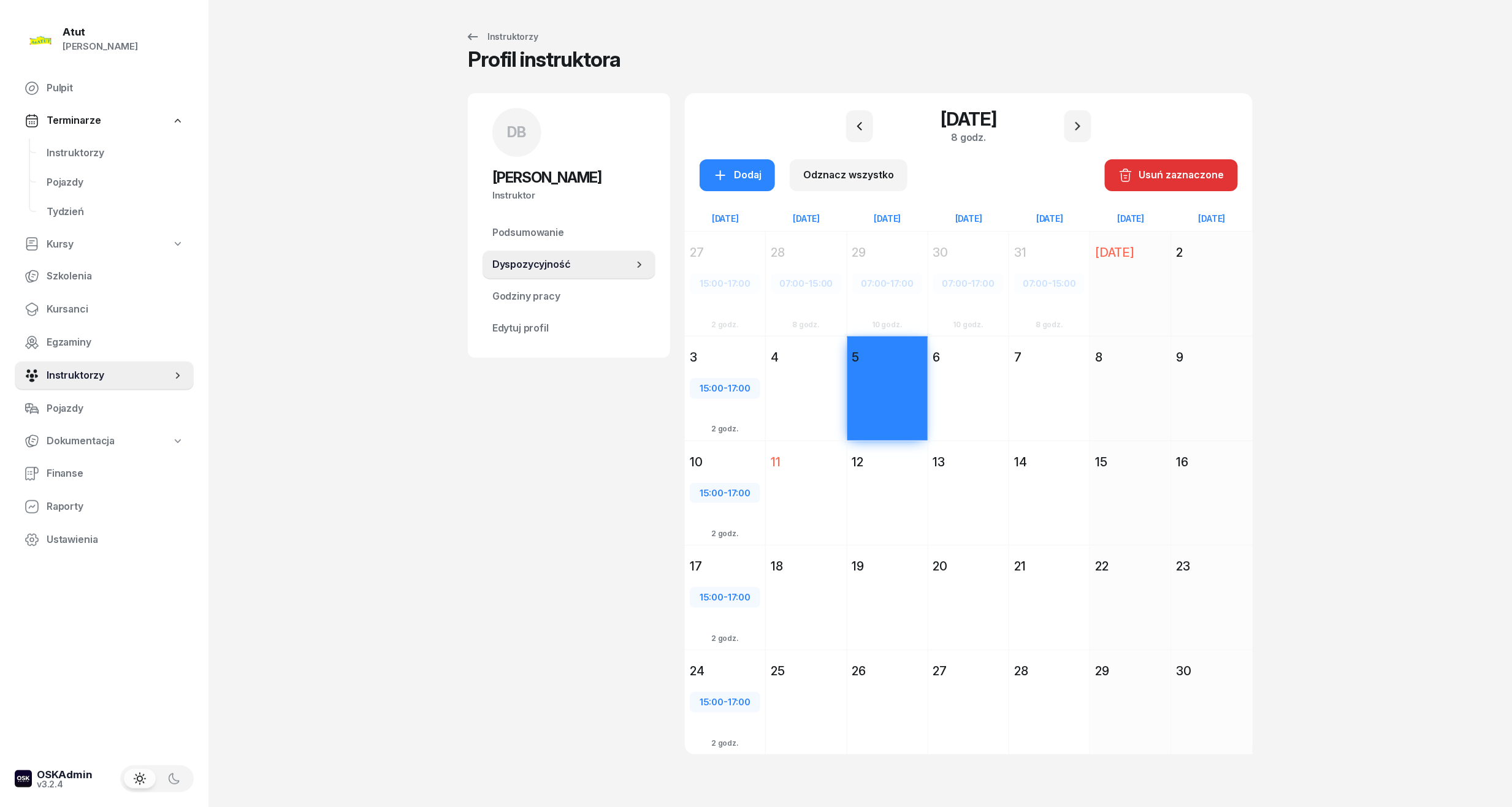
click at [876, 470] on div "12" at bounding box center [888, 462] width 80 height 22
click at [872, 567] on div "19" at bounding box center [887, 566] width 70 height 17
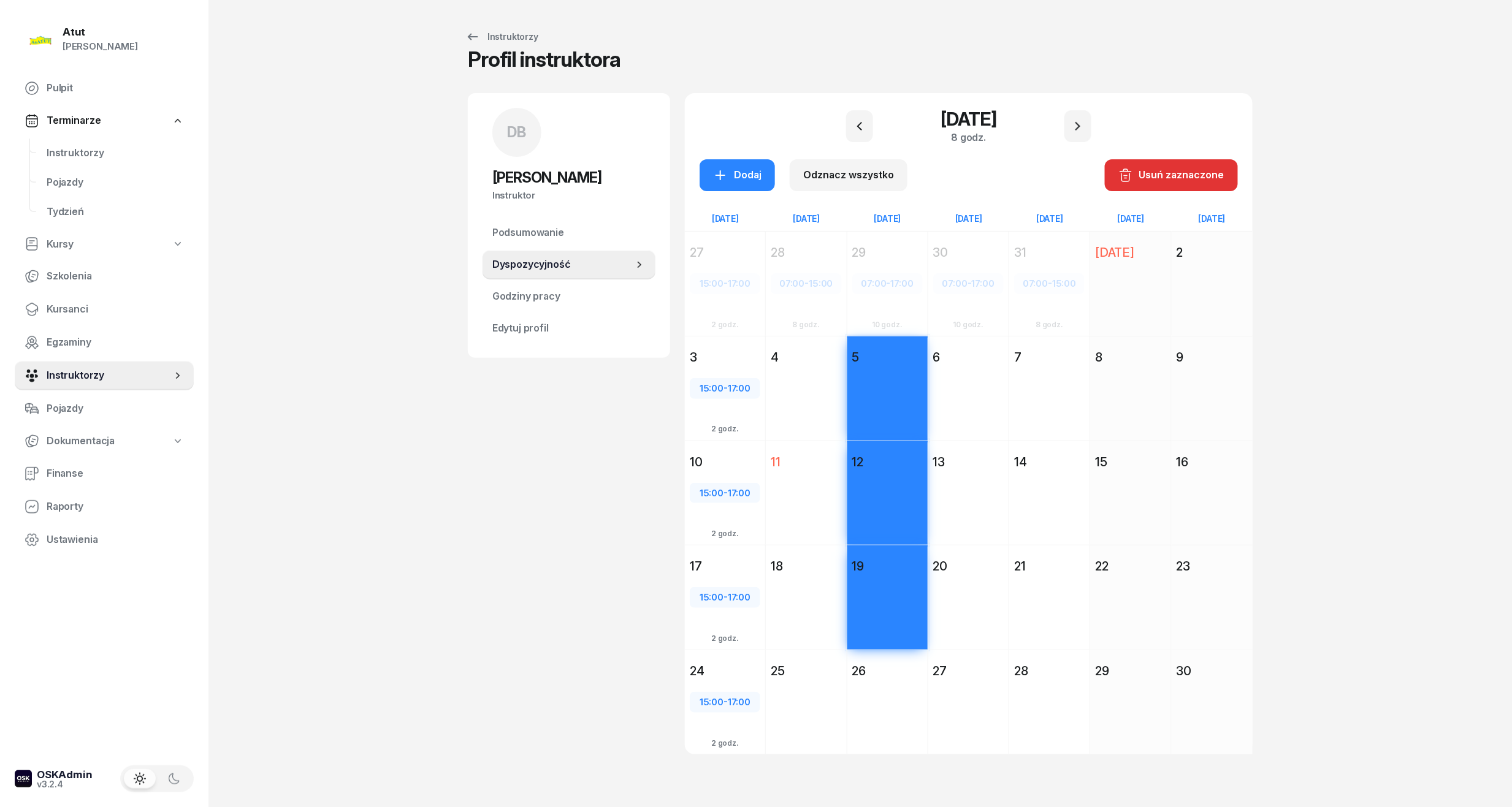
click at [879, 677] on div "26" at bounding box center [887, 671] width 70 height 17
click at [813, 682] on div "Dodaj" at bounding box center [806, 724] width 80 height 85
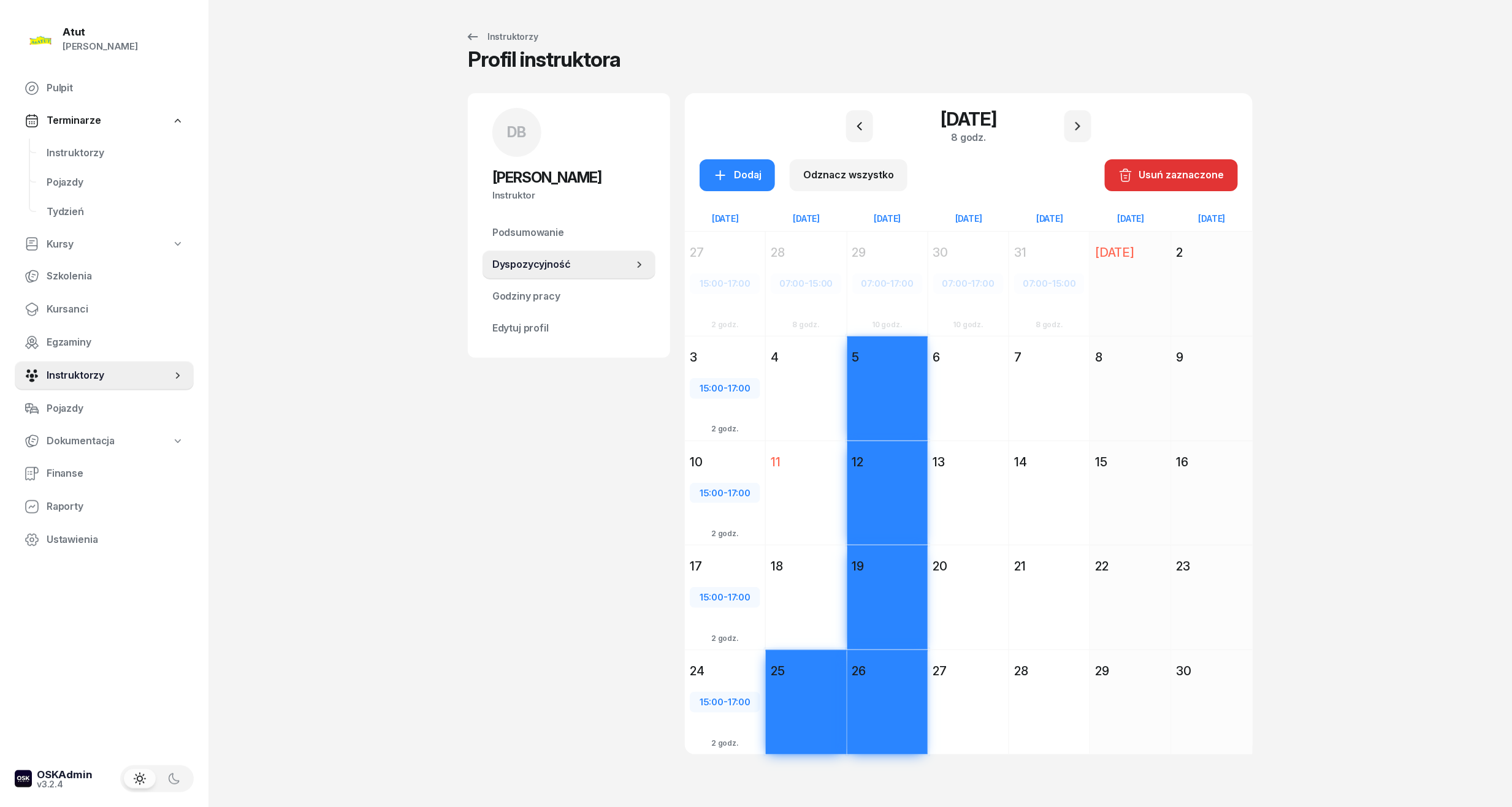
click at [806, 593] on div "Dodaj" at bounding box center [806, 620] width 80 height 85
click at [798, 379] on div "Dodaj" at bounding box center [806, 411] width 80 height 85
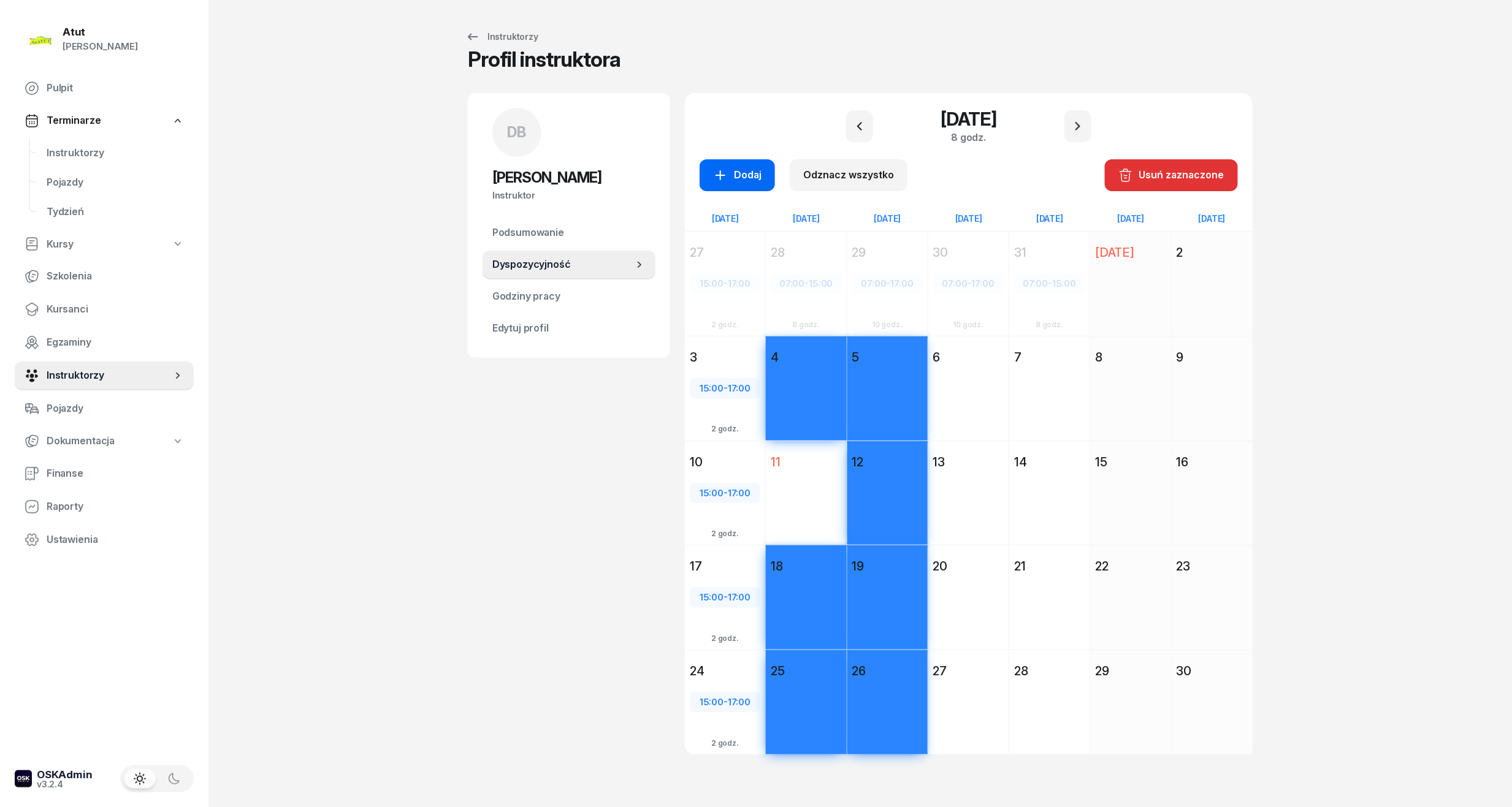
click at [733, 179] on div "Dodaj" at bounding box center [737, 175] width 49 height 16
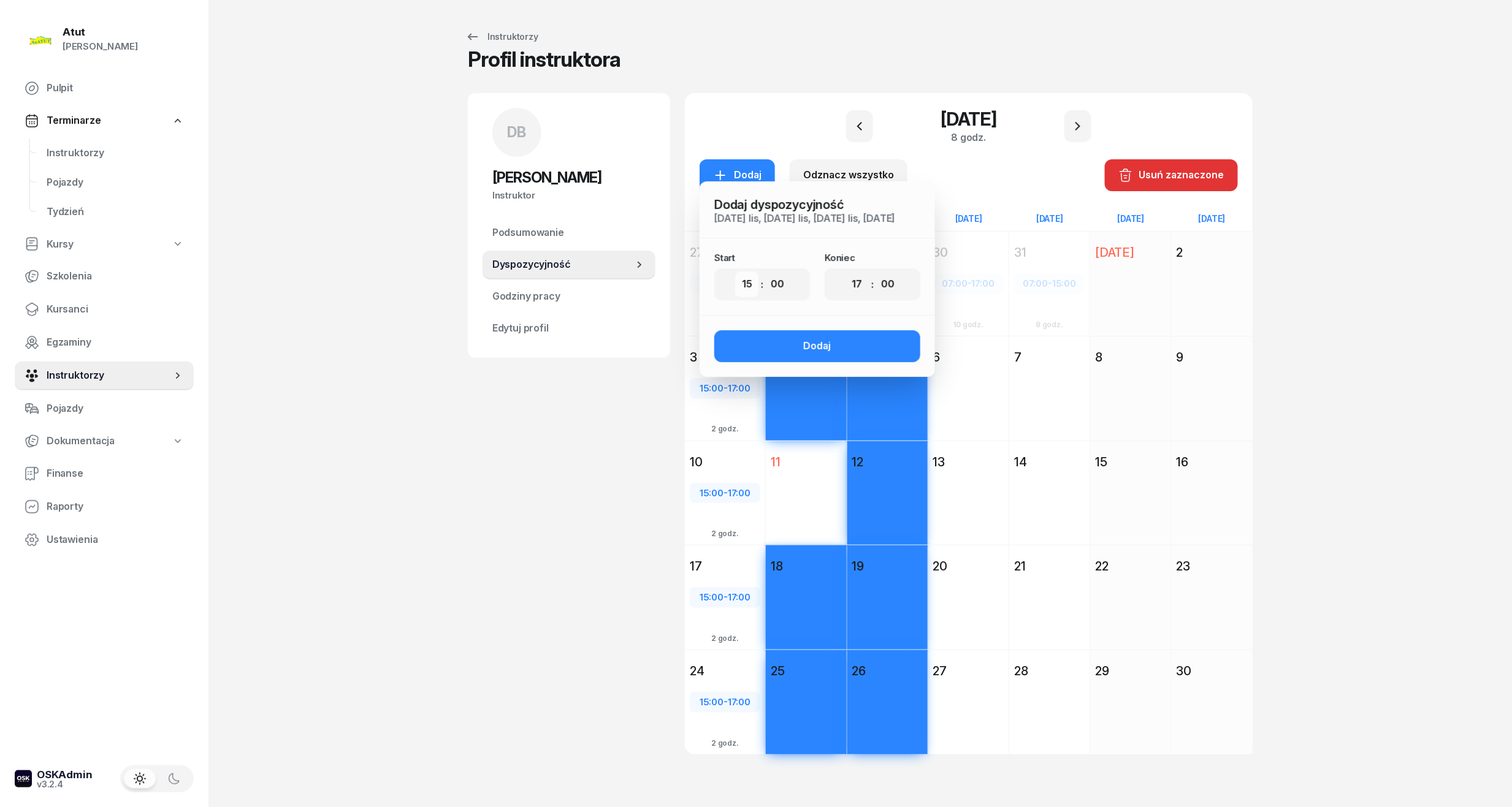
click at [747, 290] on select "00 01 02 03 04 05 06 07 08 09 10 11 12 13 14 15 16 17 18 19 20 21 22 23" at bounding box center [747, 284] width 23 height 25
select select "06"
click at [736, 272] on select "00 01 02 03 04 05 06 07 08 09 10 11 12 13 14 15 16 17 18 19 20 21 22 23" at bounding box center [747, 284] width 23 height 25
click at [860, 286] on select "00 01 02 03 04 05 06 07 08 09 10 11 12 13 14 15 16 17 18 19 20 21 22 23" at bounding box center [858, 284] width 23 height 25
click at [846, 272] on select "00 01 02 03 04 05 06 07 08 09 10 11 12 13 14 15 16 17 18 19 20 21 22 23" at bounding box center [858, 284] width 23 height 25
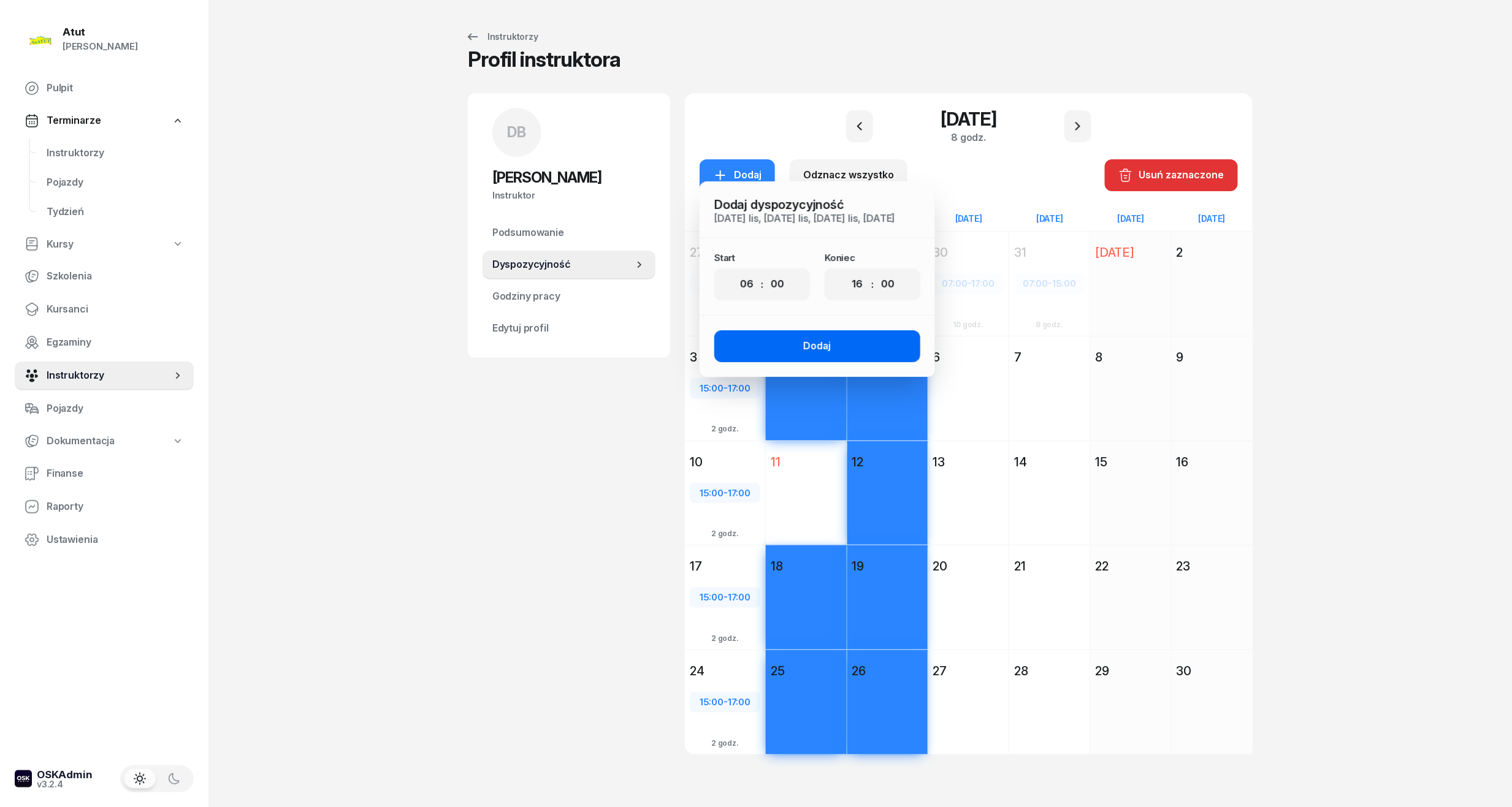
click at [814, 351] on div "Dodaj" at bounding box center [818, 346] width 28 height 16
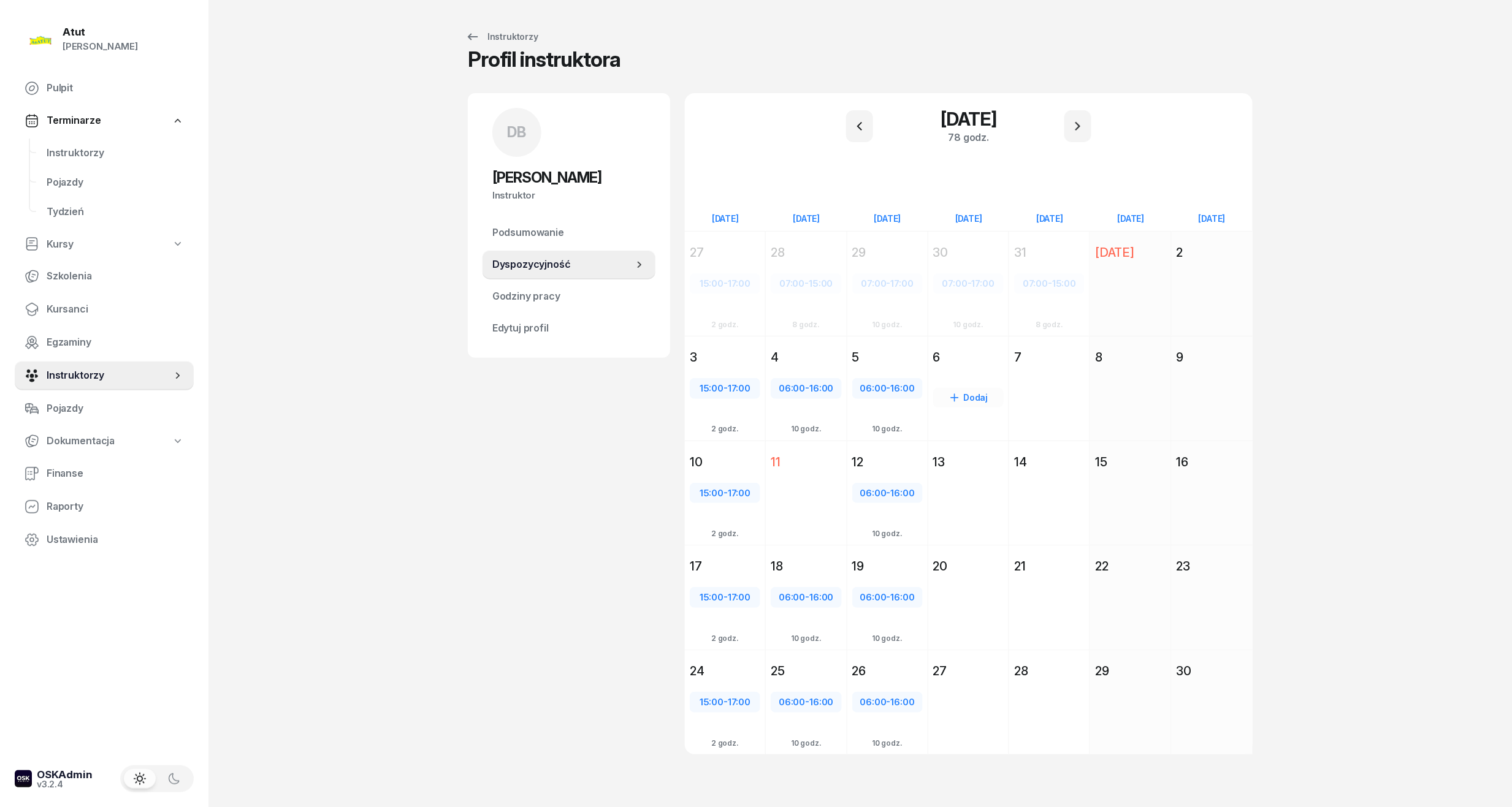
click at [954, 370] on div "Dodaj" at bounding box center [969, 411] width 80 height 85
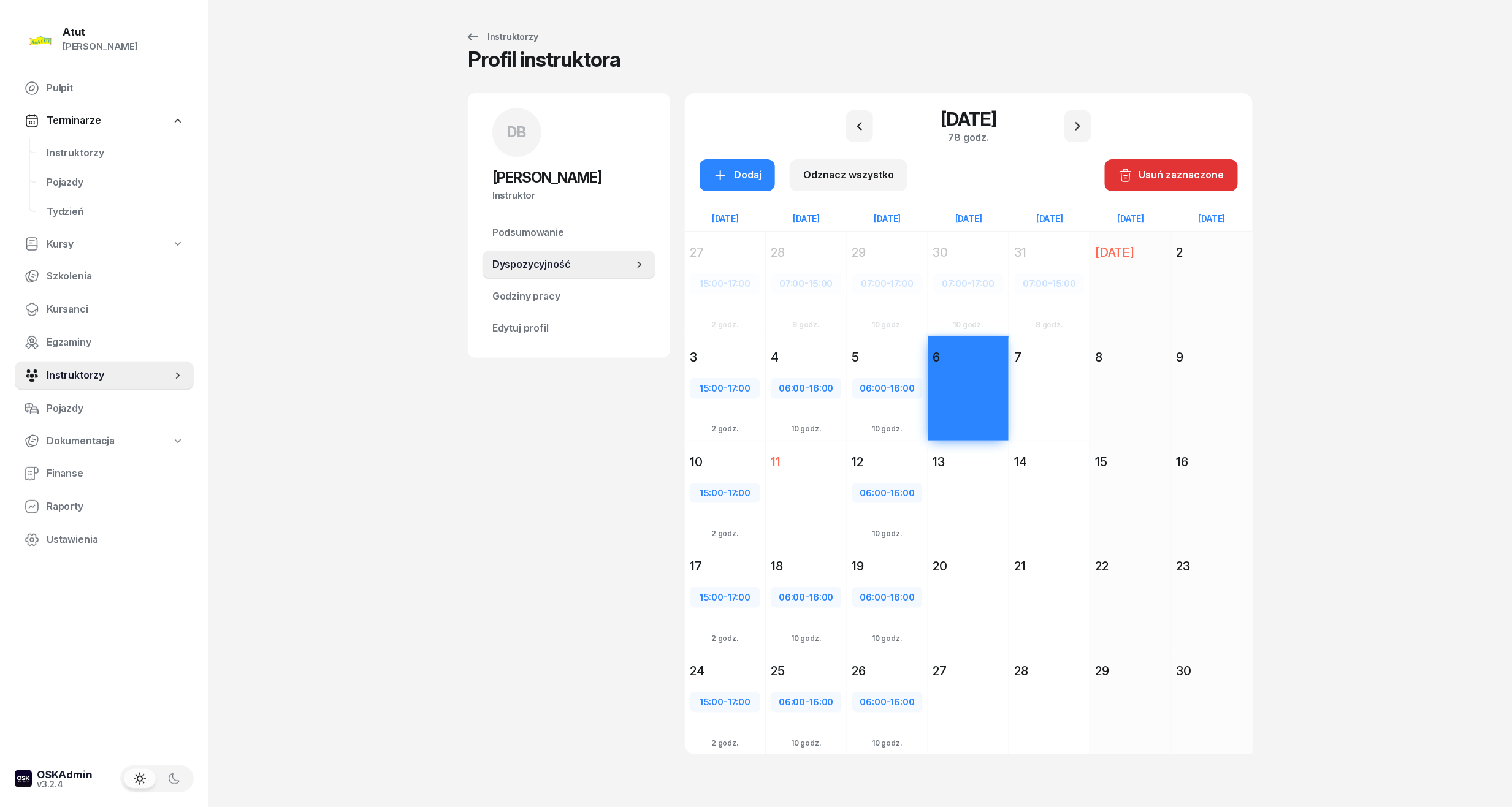
click at [1055, 381] on div "Dodaj" at bounding box center [1049, 411] width 80 height 85
click at [998, 483] on div "Dodaj" at bounding box center [969, 516] width 80 height 85
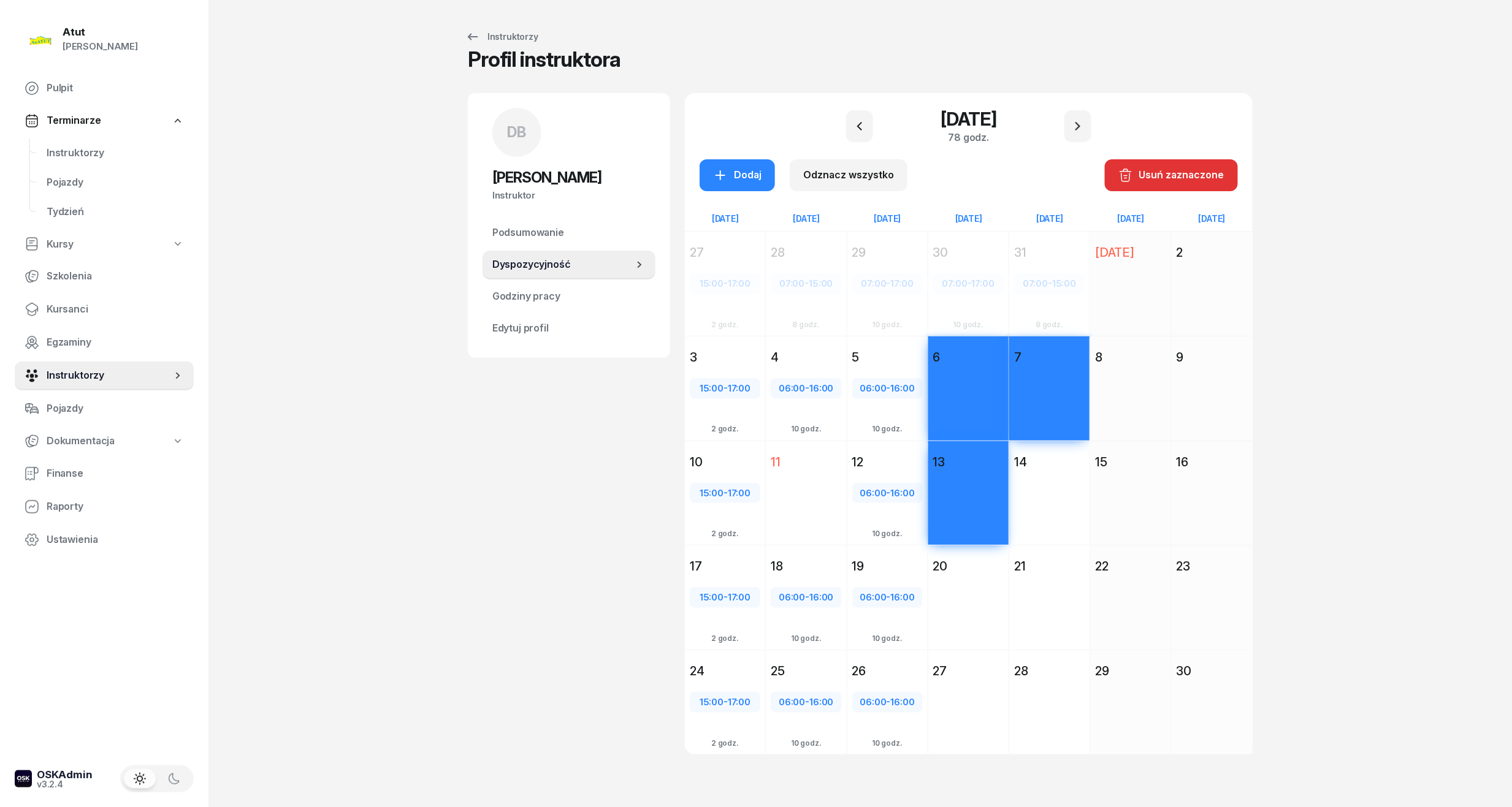
click at [1051, 483] on div "Dodaj" at bounding box center [1049, 516] width 80 height 85
click at [972, 584] on div "Dodaj" at bounding box center [969, 620] width 80 height 85
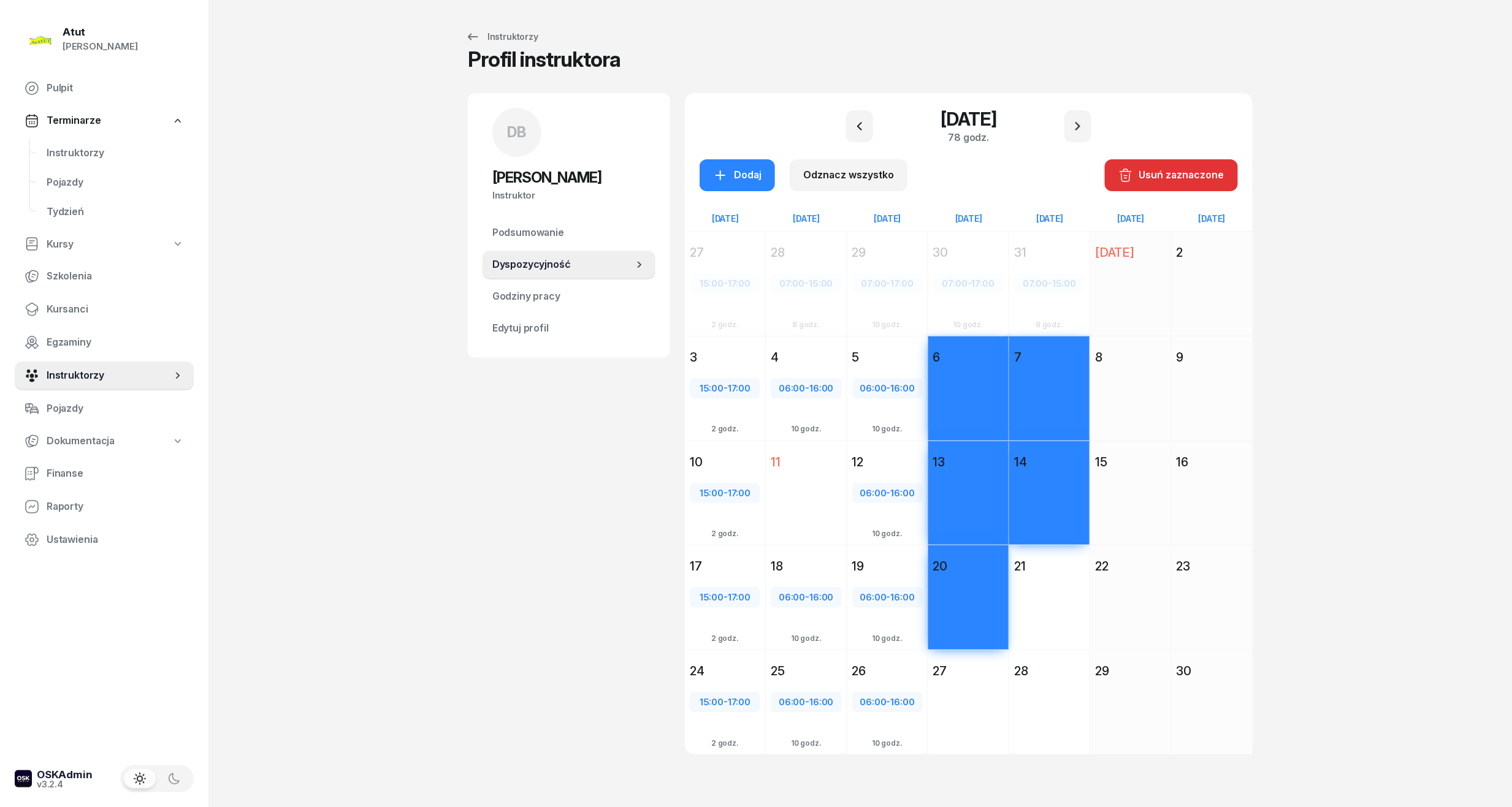
click at [1045, 588] on div "Dodaj" at bounding box center [1049, 620] width 80 height 85
click at [980, 672] on div "27" at bounding box center [968, 671] width 70 height 17
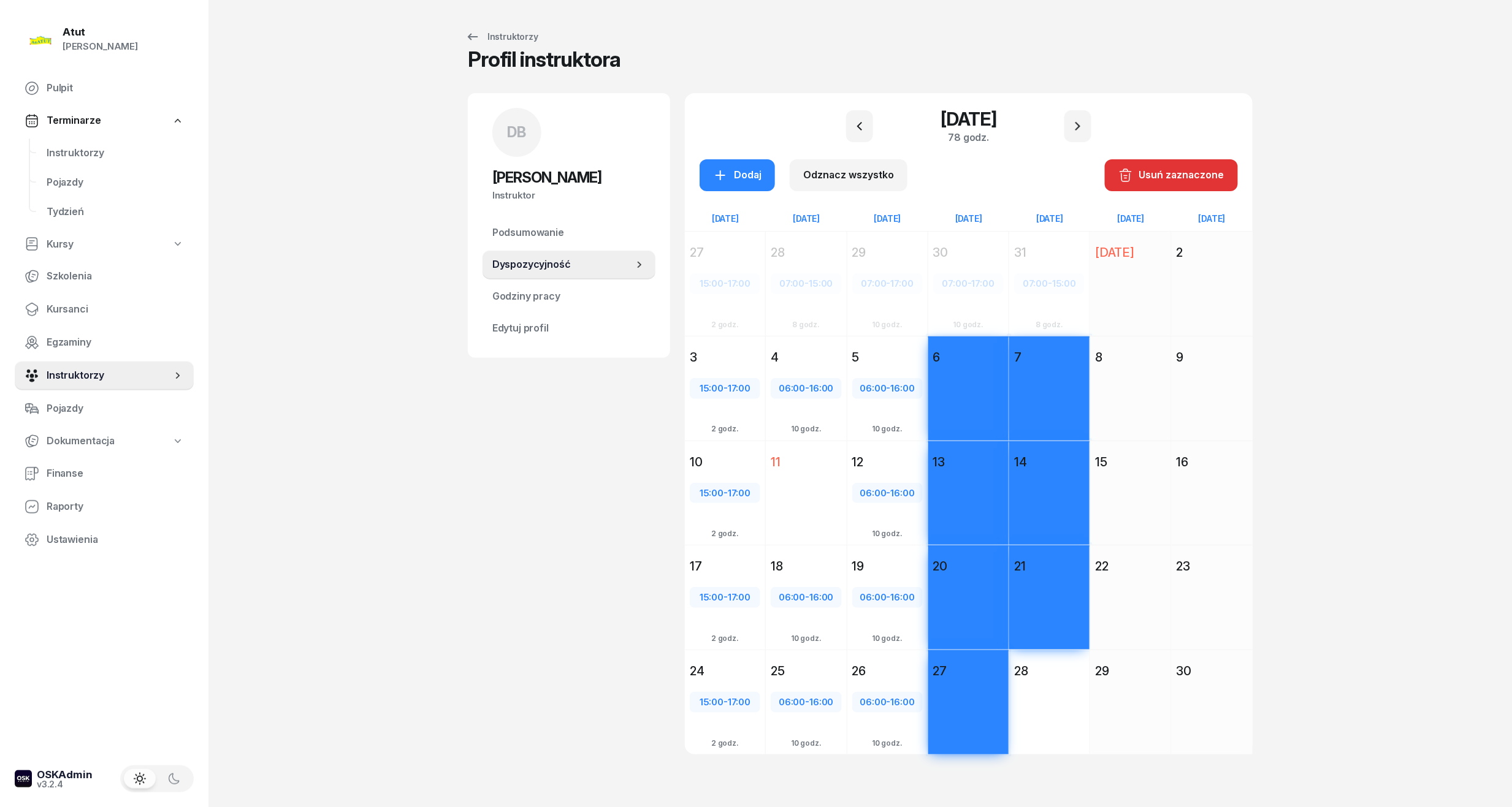
click at [1051, 684] on div "Dodaj" at bounding box center [1049, 724] width 80 height 85
click at [727, 171] on icon "button" at bounding box center [720, 175] width 15 height 15
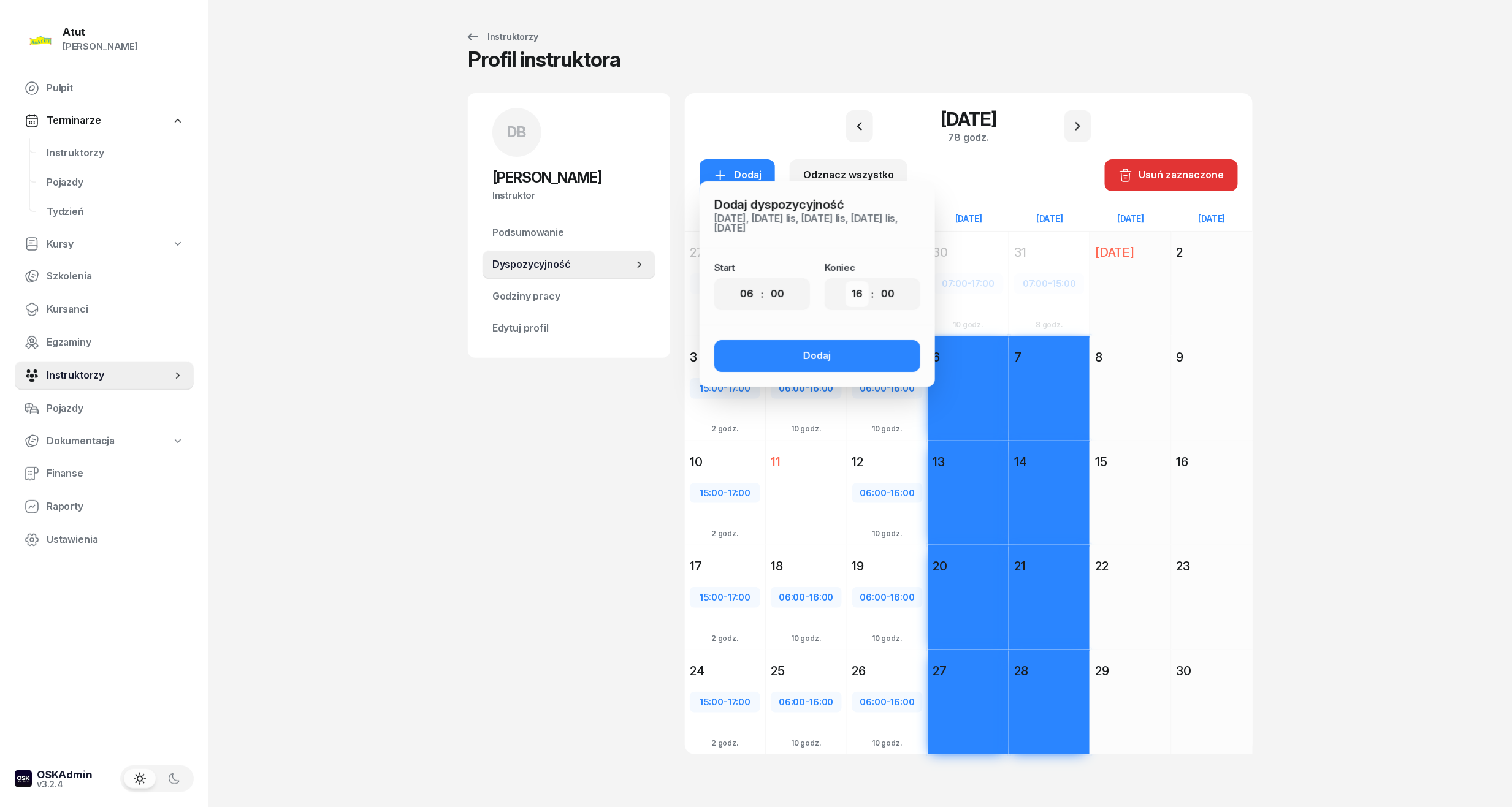
click at [849, 298] on select "00 01 02 03 04 05 06 07 08 09 10 11 12 13 14 15 16 17 18 19 20 21 22 23" at bounding box center [858, 293] width 23 height 25
click at [846, 281] on select "00 01 02 03 04 05 06 07 08 09 10 11 12 13 14 15 16 17 18 19 20 21 22 23" at bounding box center [858, 293] width 23 height 25
click at [814, 358] on div "Dodaj" at bounding box center [818, 356] width 28 height 16
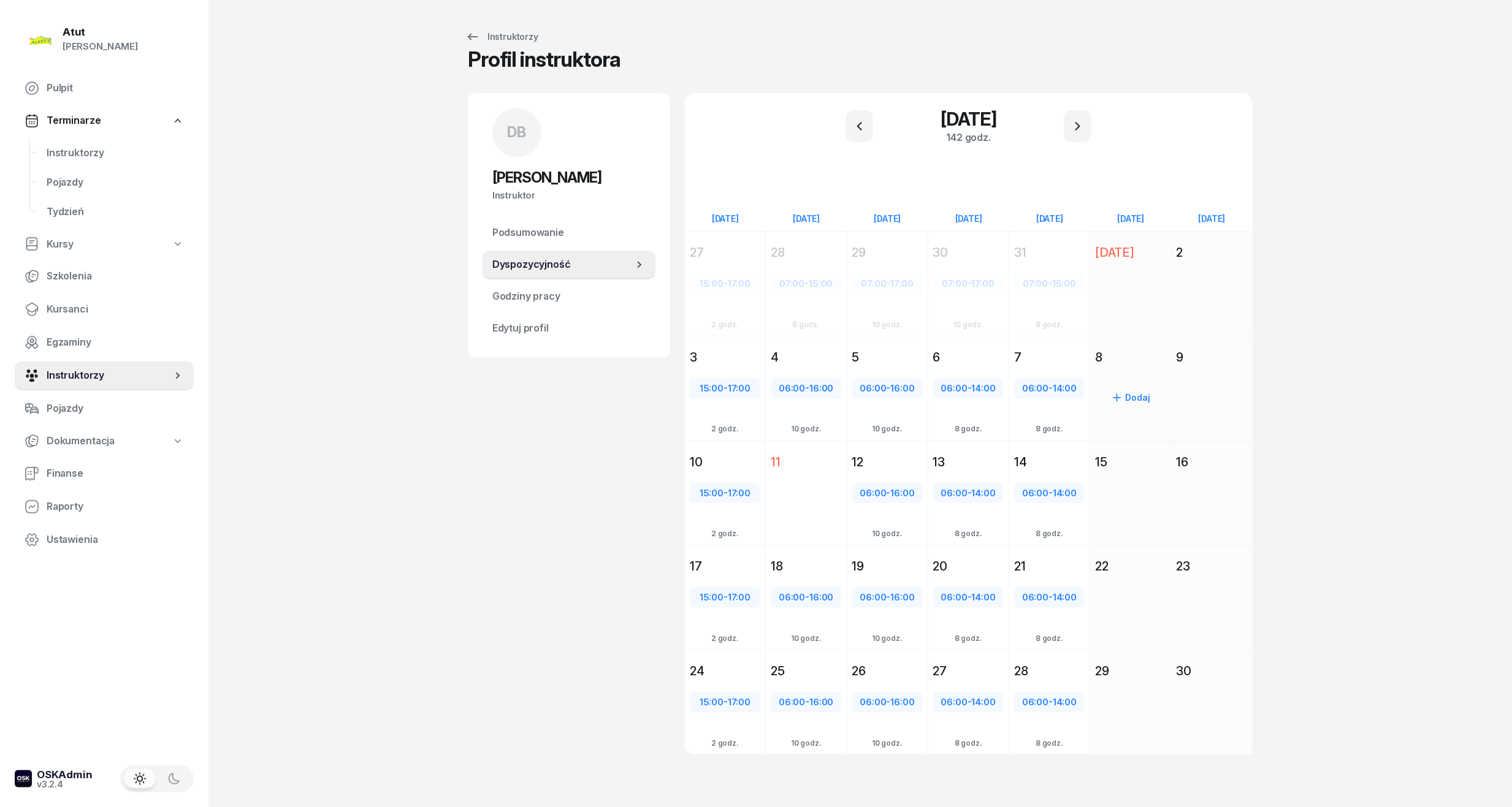
click at [1129, 370] on div "Dodaj" at bounding box center [1130, 411] width 80 height 85
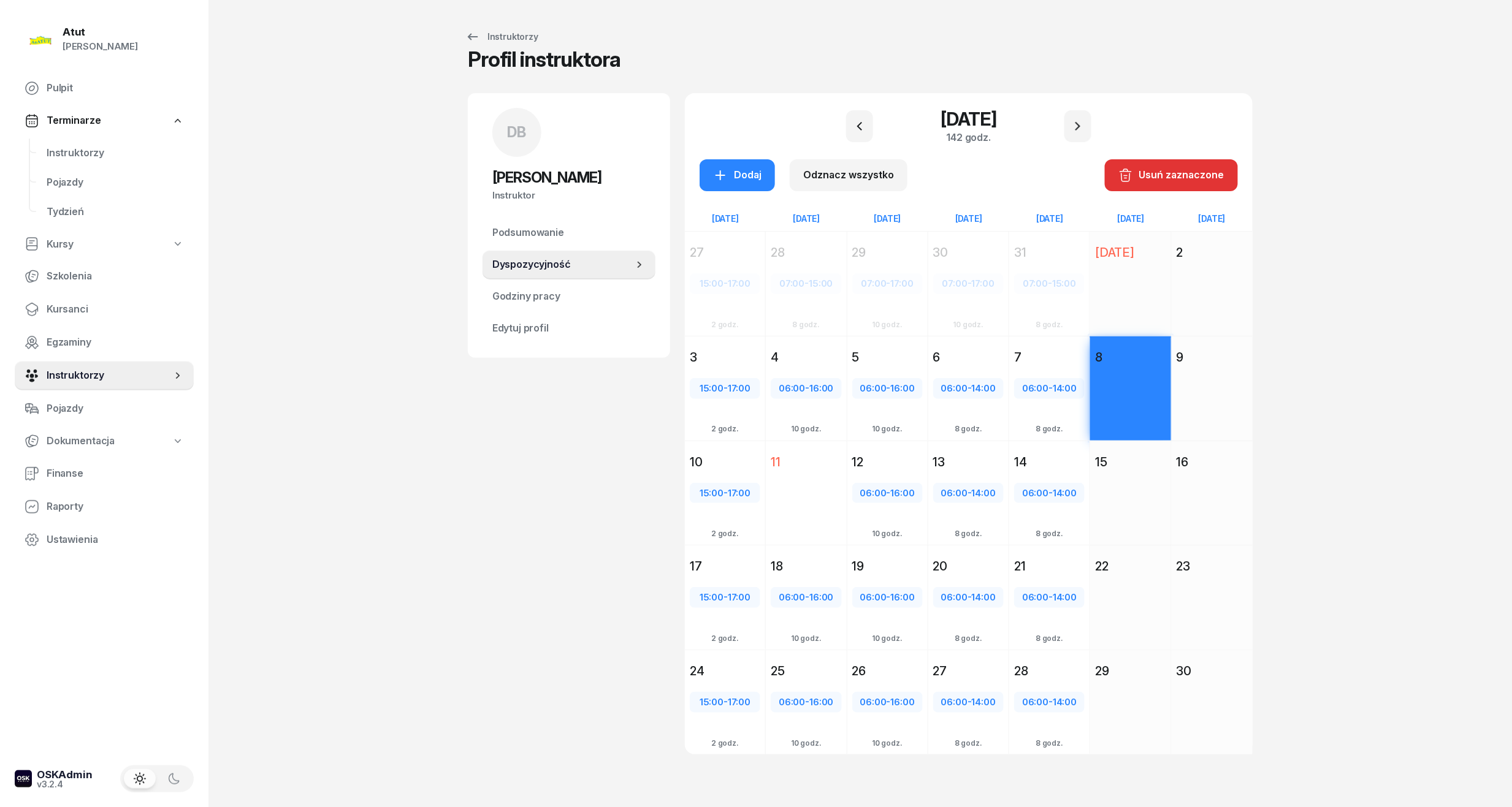
click at [1210, 388] on div "Dodaj" at bounding box center [1212, 411] width 81 height 85
click at [1140, 593] on div "Dodaj" at bounding box center [1130, 620] width 80 height 85
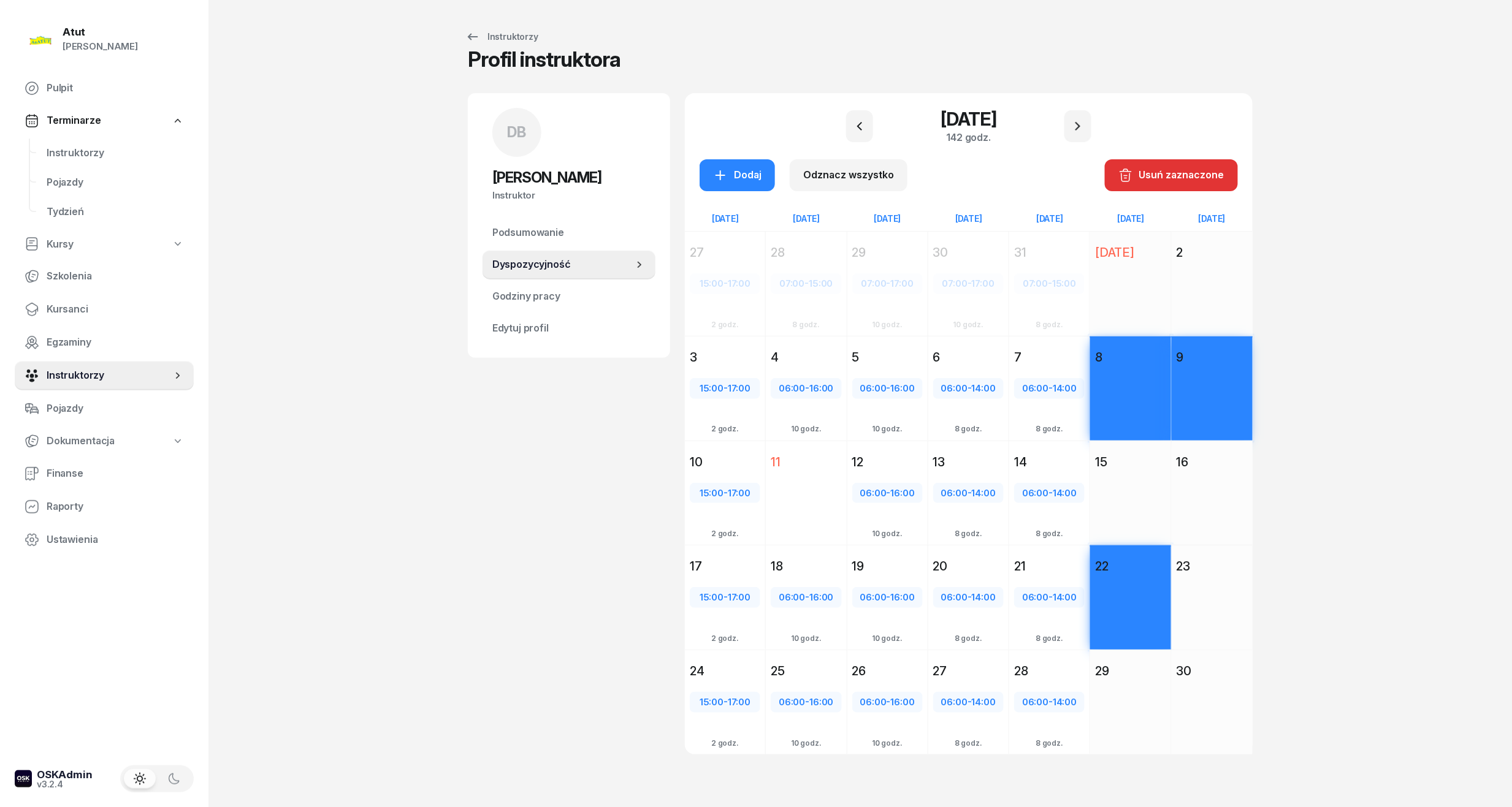
click at [1201, 591] on div "Dodaj" at bounding box center [1212, 620] width 81 height 85
click at [747, 177] on div "Dodaj" at bounding box center [737, 175] width 49 height 16
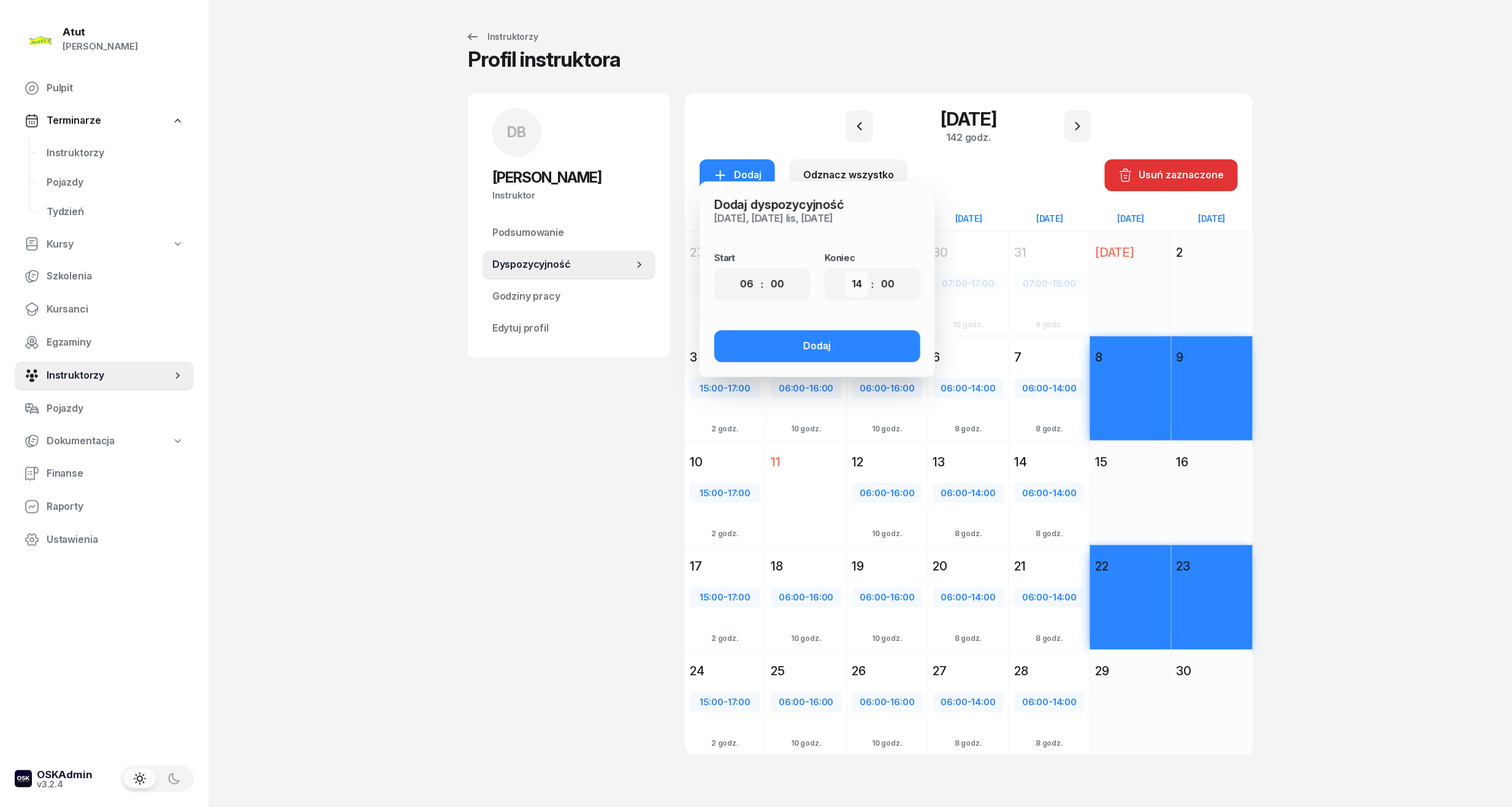
click at [854, 287] on select "00 01 02 03 04 05 06 07 08 09 10 11 12 13 14 15 16 17 18 19 20 21 22 23" at bounding box center [858, 284] width 23 height 25
select select "16"
click at [846, 272] on select "00 01 02 03 04 05 06 07 08 09 10 11 12 13 14 15 16 17 18 19 20 21 22 23" at bounding box center [858, 284] width 23 height 25
click at [813, 344] on div "Dodaj" at bounding box center [818, 346] width 28 height 16
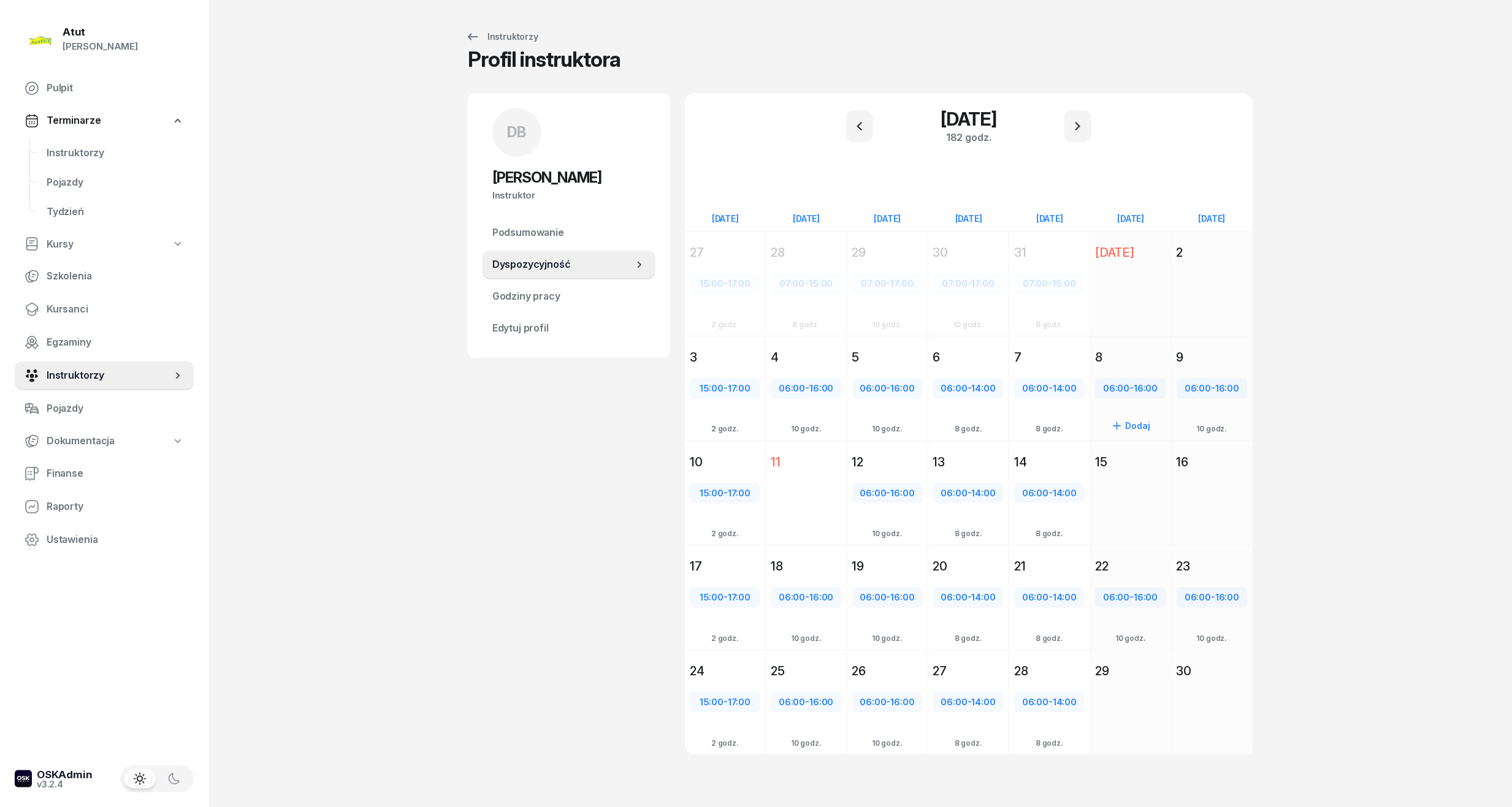
click at [1116, 354] on div "8" at bounding box center [1130, 358] width 70 height 17
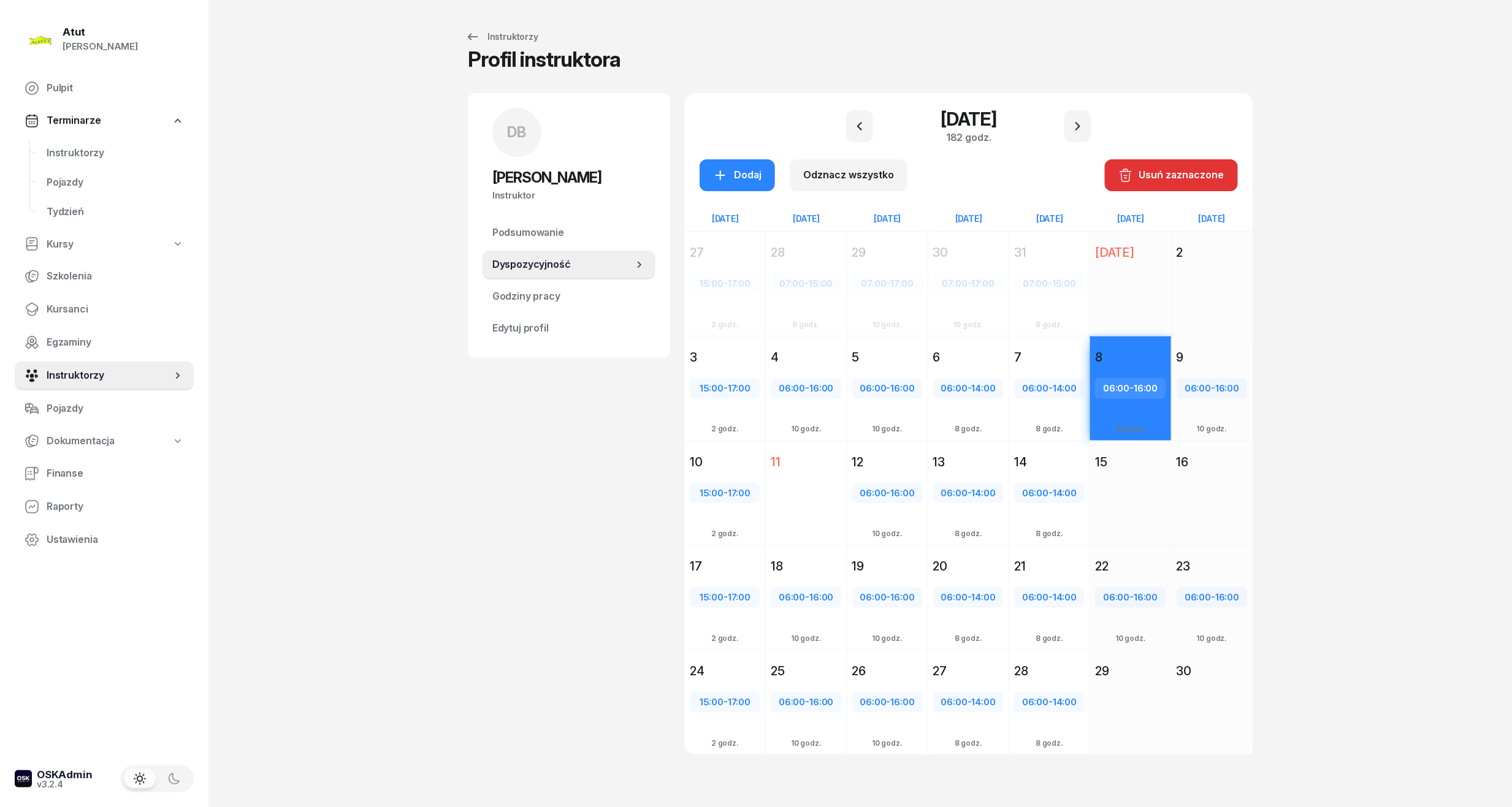
click at [1223, 356] on div "9" at bounding box center [1212, 358] width 71 height 17
click at [1156, 574] on div "22" at bounding box center [1130, 566] width 80 height 22
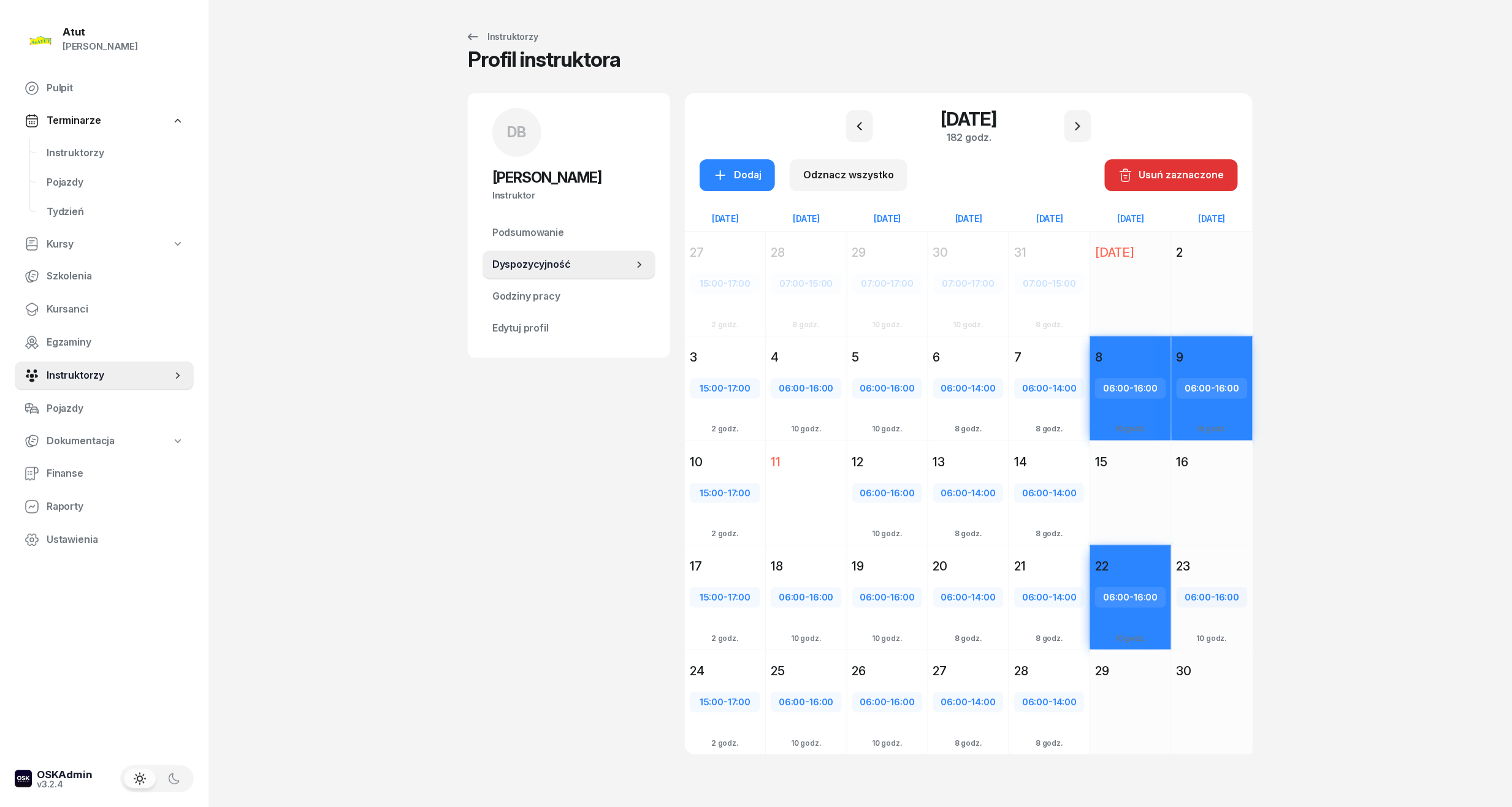
click at [1208, 565] on div "23" at bounding box center [1212, 566] width 71 height 17
click at [1136, 174] on div "Usuń zaznaczone" at bounding box center [1171, 175] width 106 height 16
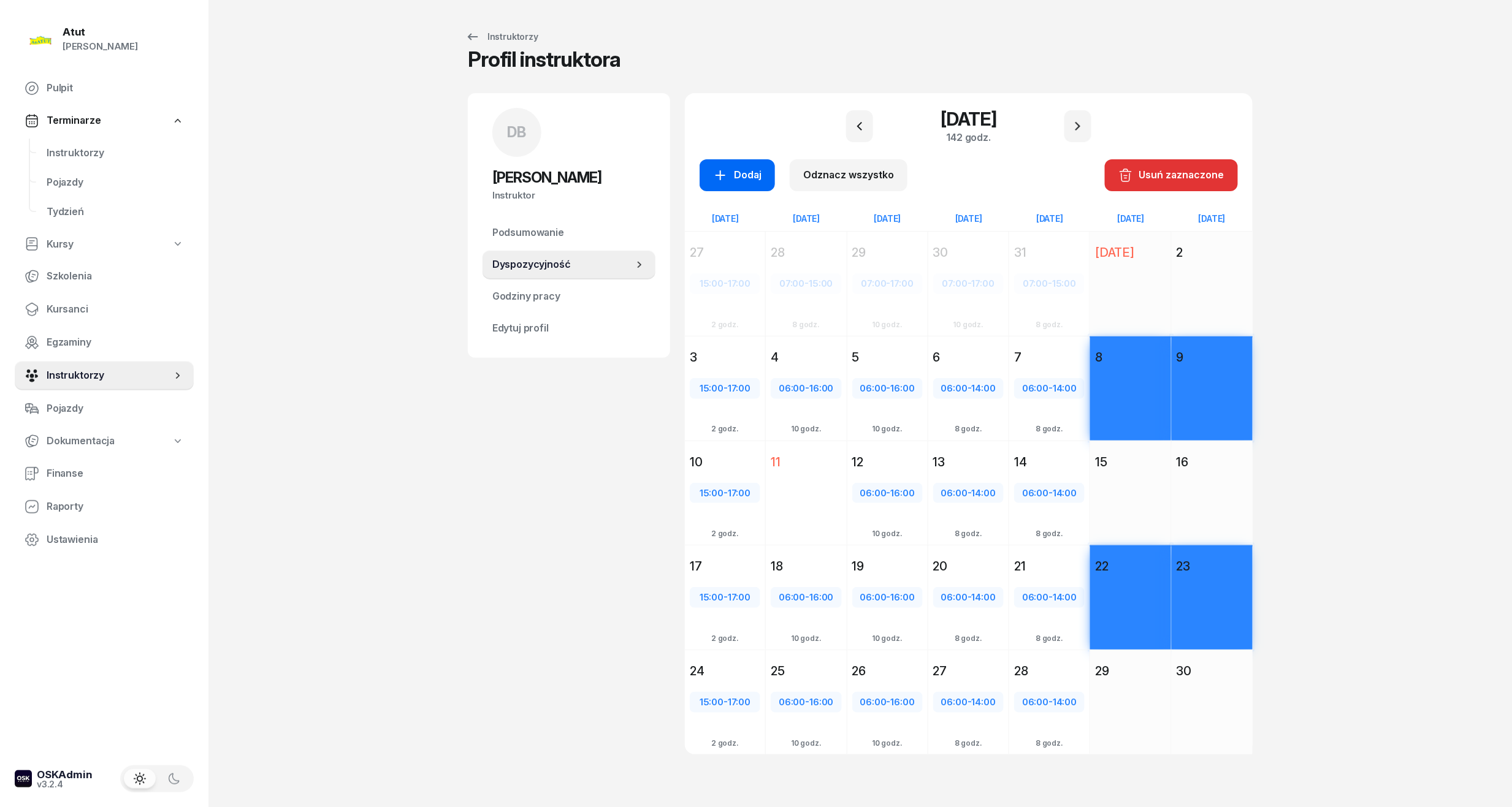
click at [751, 182] on div "Dodaj" at bounding box center [737, 175] width 49 height 16
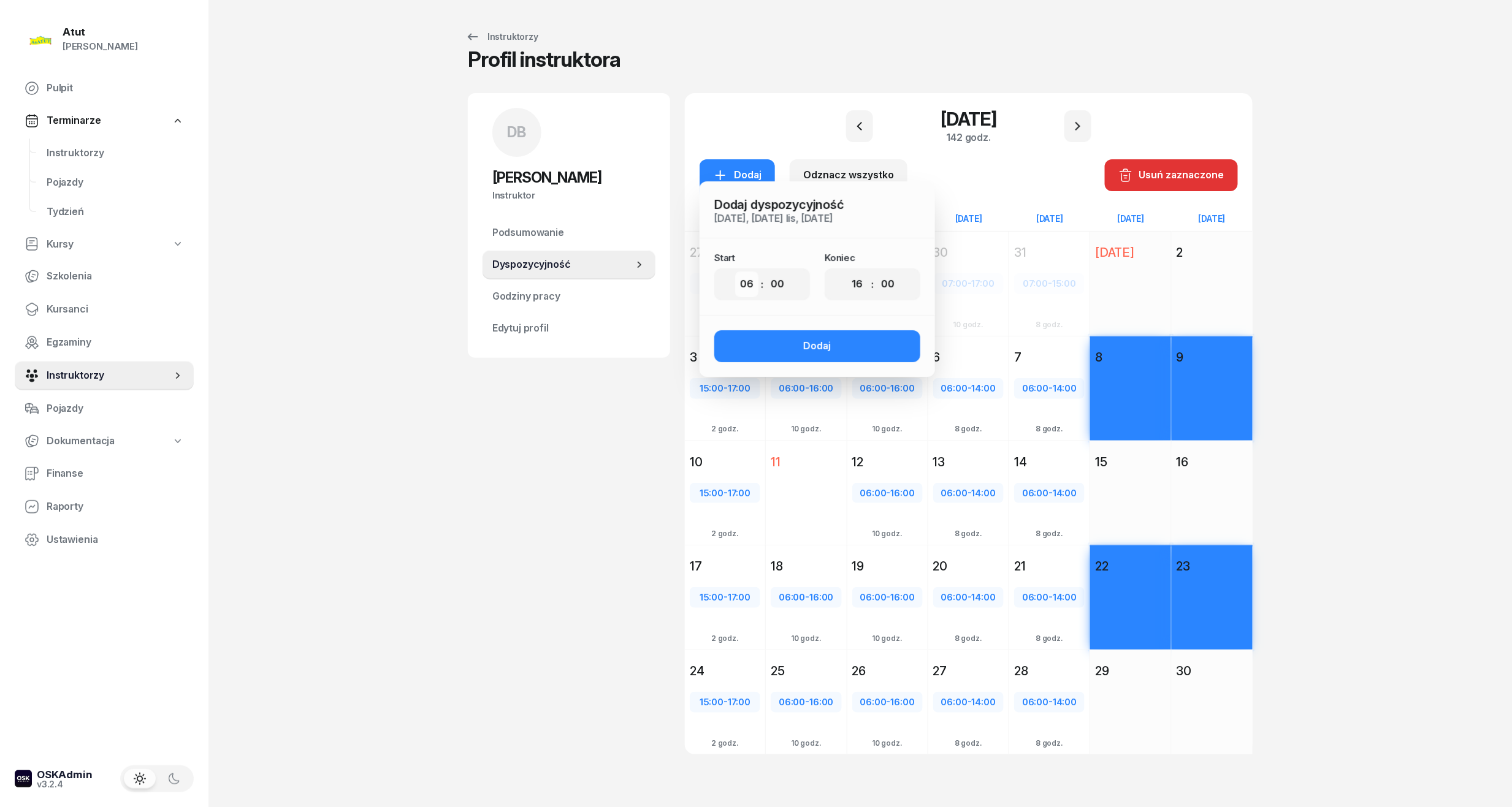
click at [753, 283] on select "00 01 02 03 04 05 06 07 08 09 10 11 12 13 14 15 16 17 18 19 20 21 22 23" at bounding box center [747, 284] width 23 height 25
select select "08"
click at [736, 272] on select "00 01 02 03 04 05 06 07 08 09 10 11 12 13 14 15 16 17 18 19 20 21 22 23" at bounding box center [747, 284] width 23 height 25
click at [841, 347] on button "Dodaj" at bounding box center [817, 346] width 206 height 32
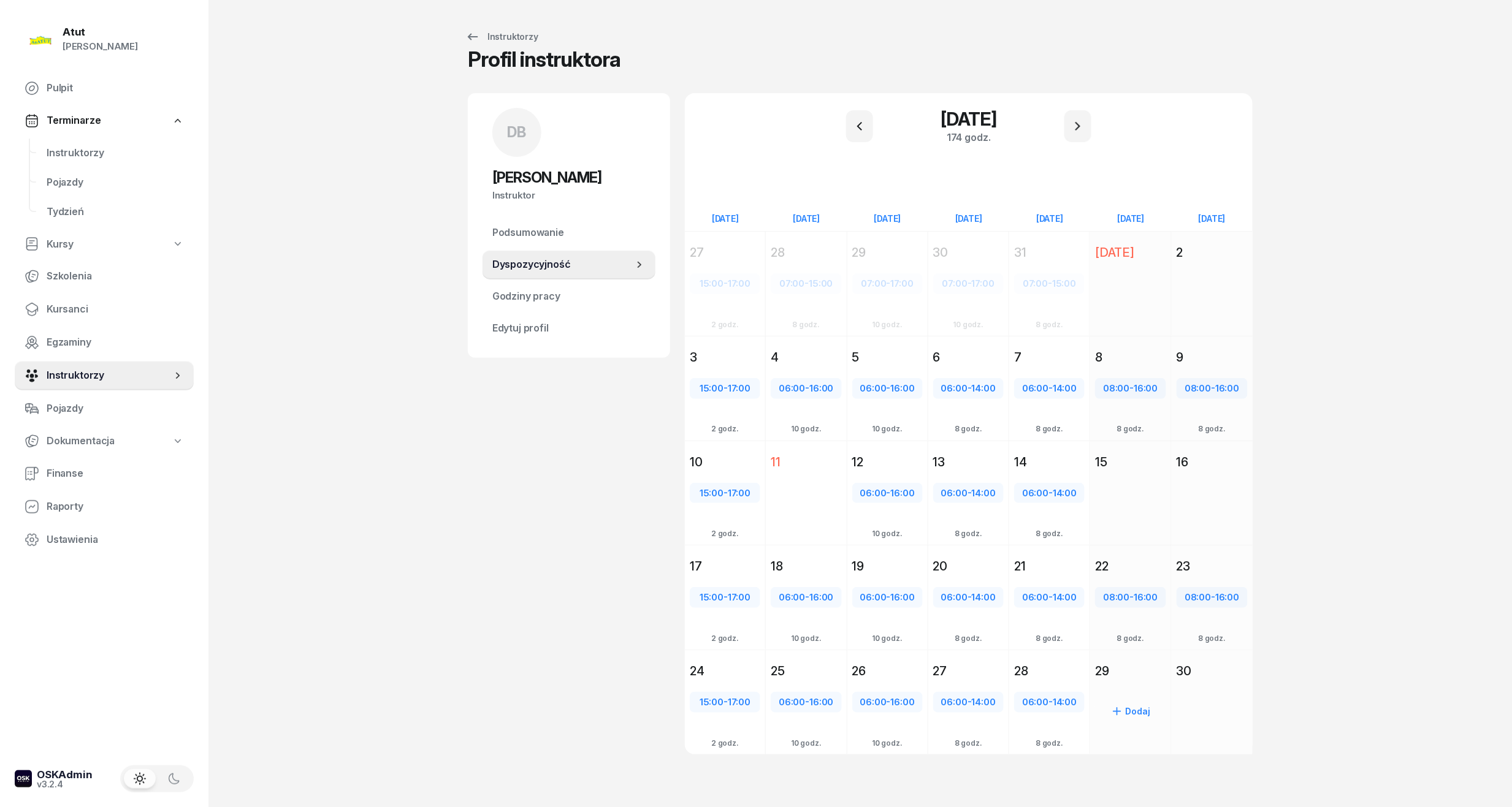
click at [1128, 666] on div "29" at bounding box center [1130, 671] width 70 height 17
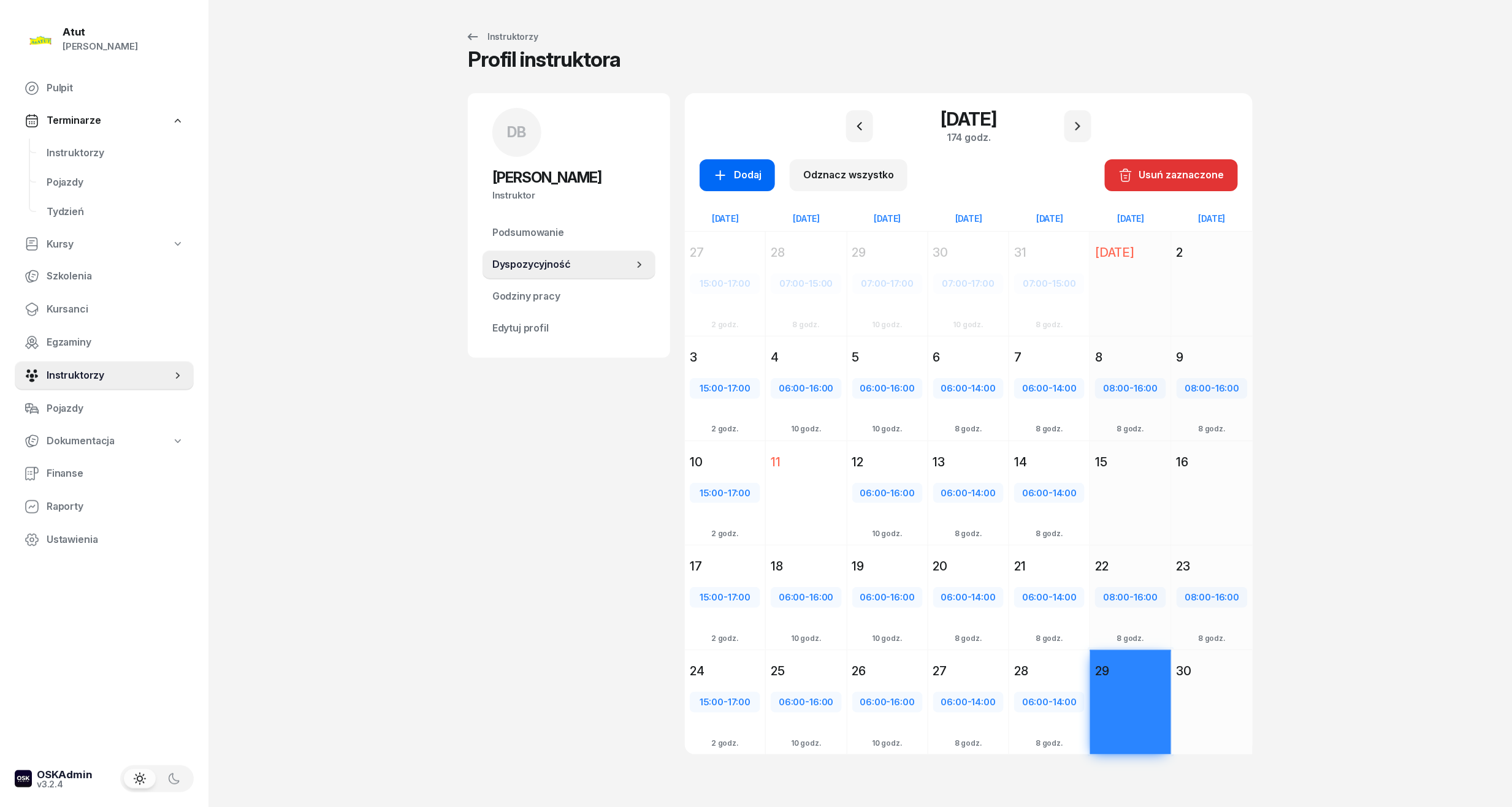
click at [731, 169] on div "Dodaj" at bounding box center [737, 175] width 49 height 16
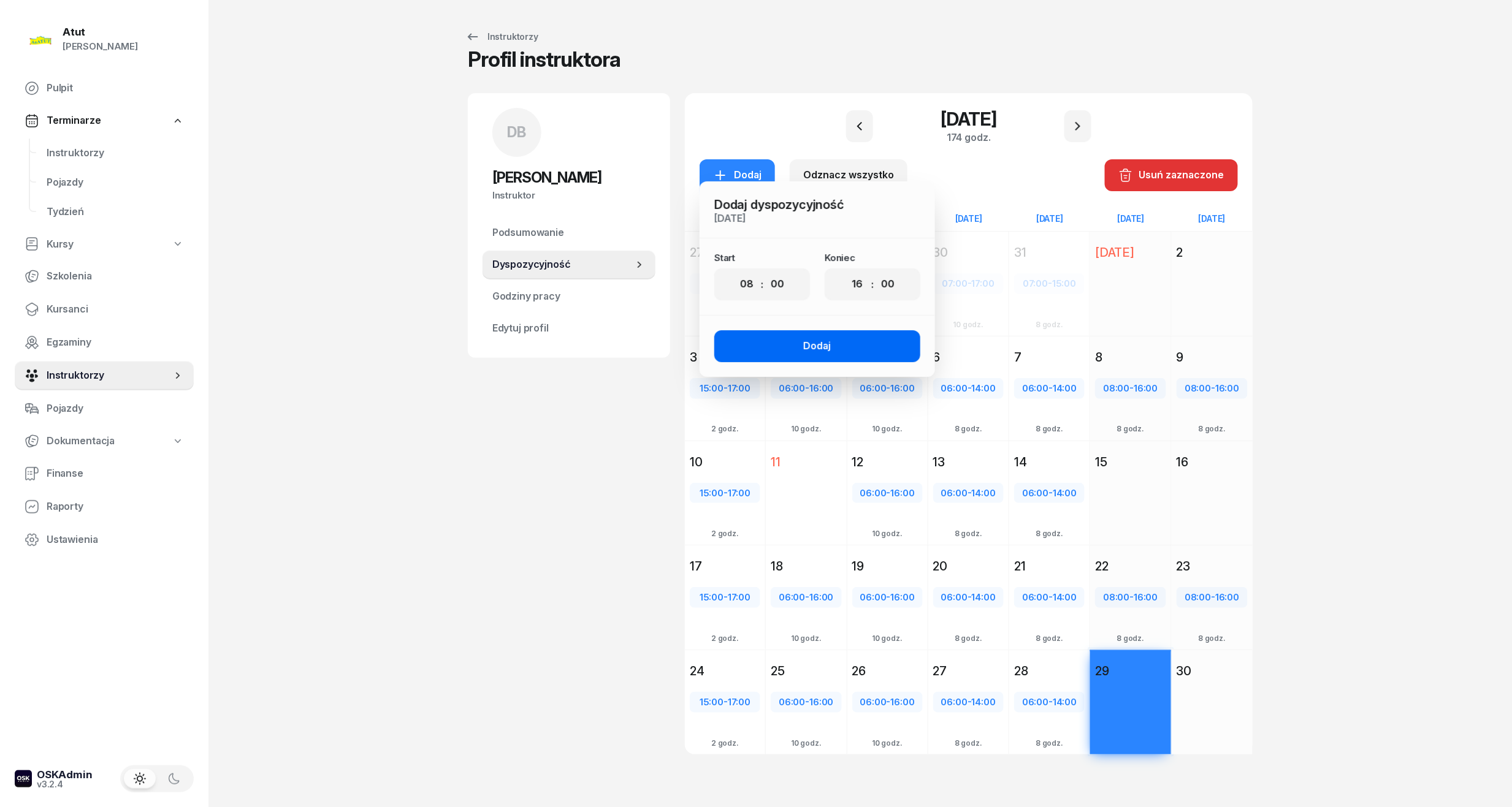
click at [864, 349] on button "Dodaj" at bounding box center [817, 346] width 206 height 32
